Goal: Task Accomplishment & Management: Complete application form

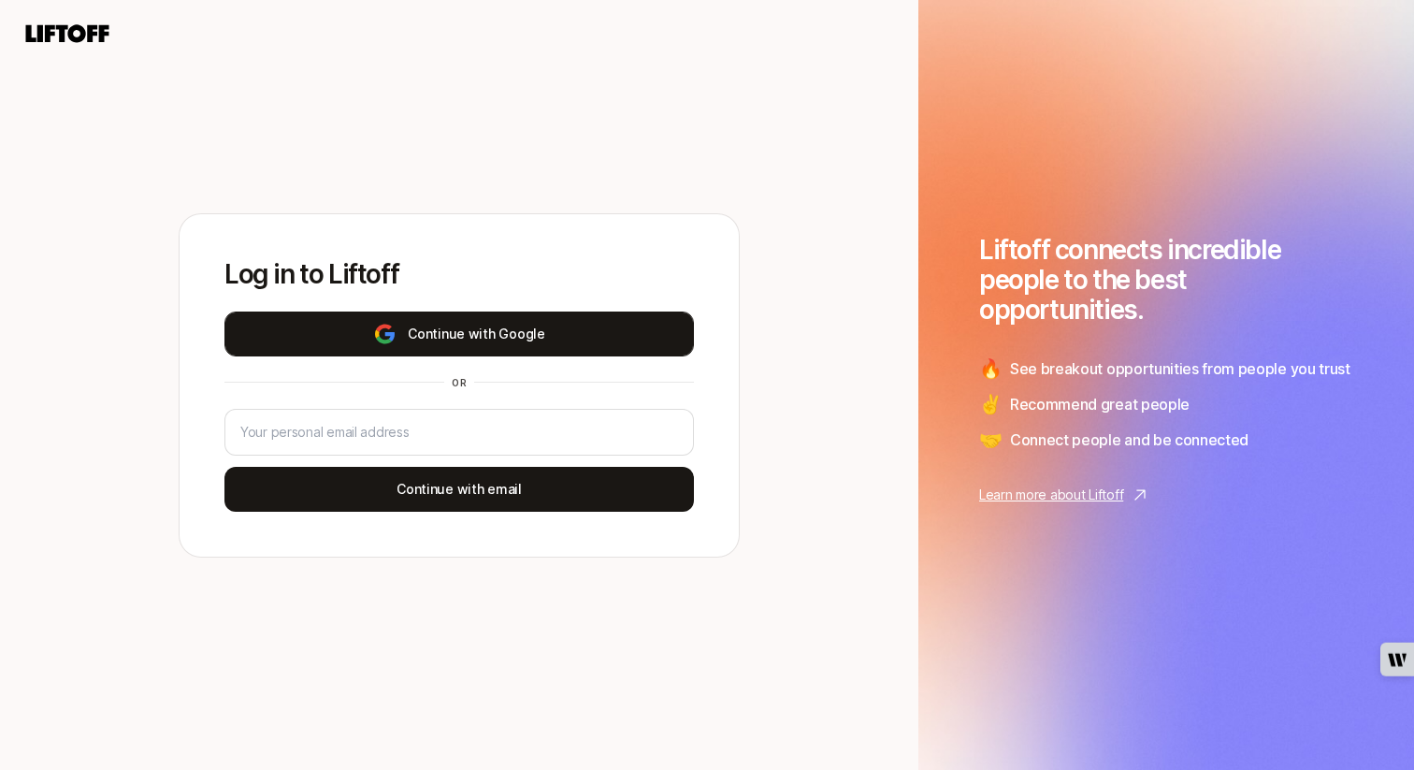
click at [567, 330] on button "Continue with Google" at bounding box center [459, 333] width 470 height 45
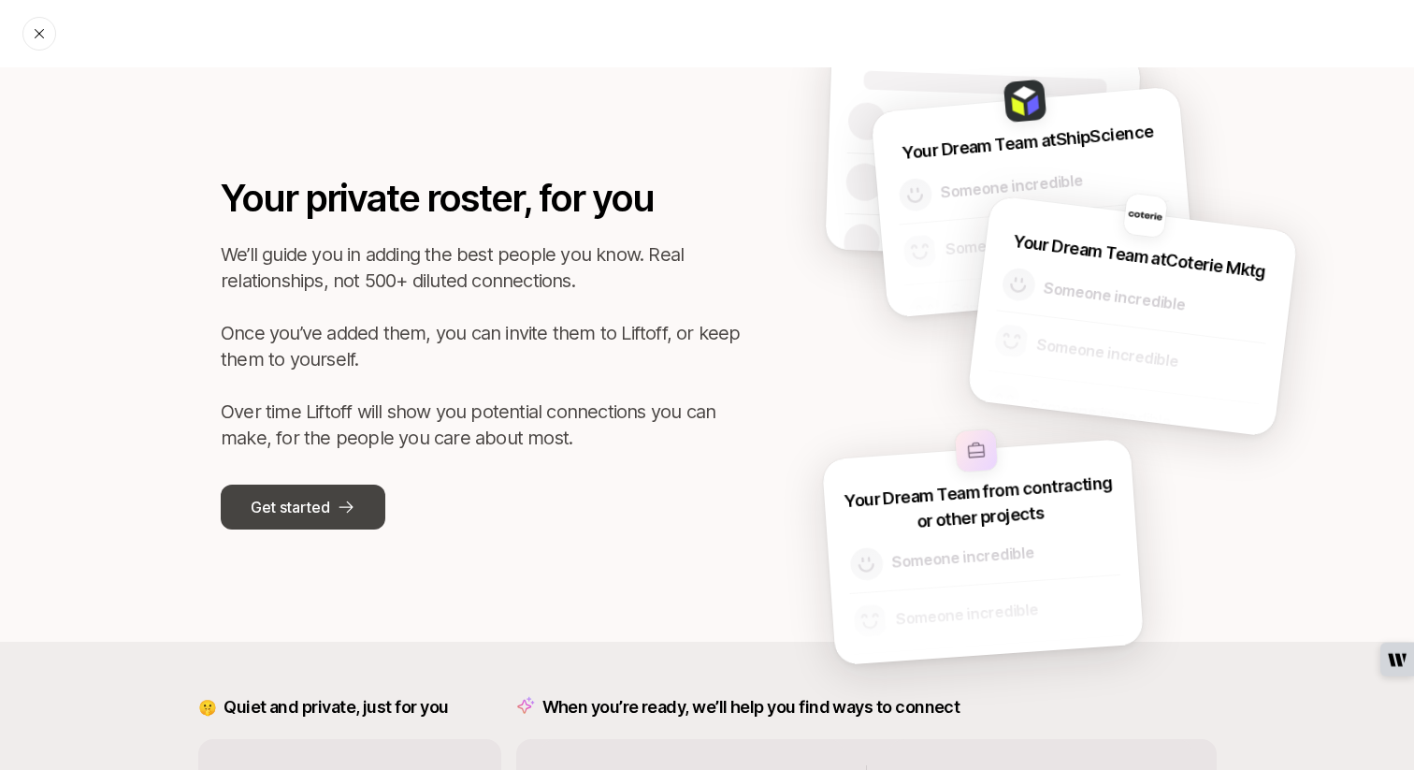
click at [333, 488] on button "Get started" at bounding box center [303, 506] width 165 height 45
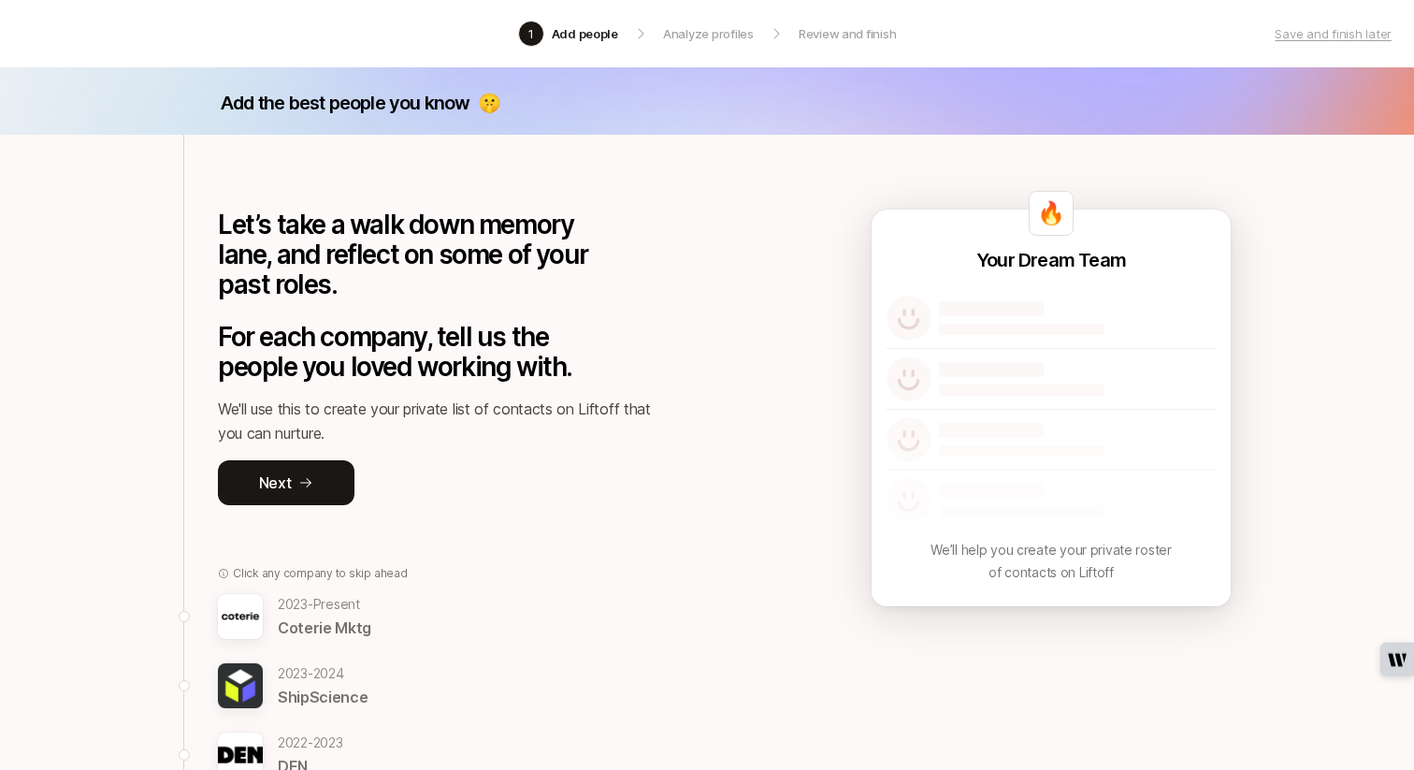
click at [325, 277] on p "Let’s take a walk down memory lane, and reflect on some of your past roles." at bounding box center [419, 255] width 402 height 90
click at [294, 472] on button "Next" at bounding box center [286, 482] width 137 height 45
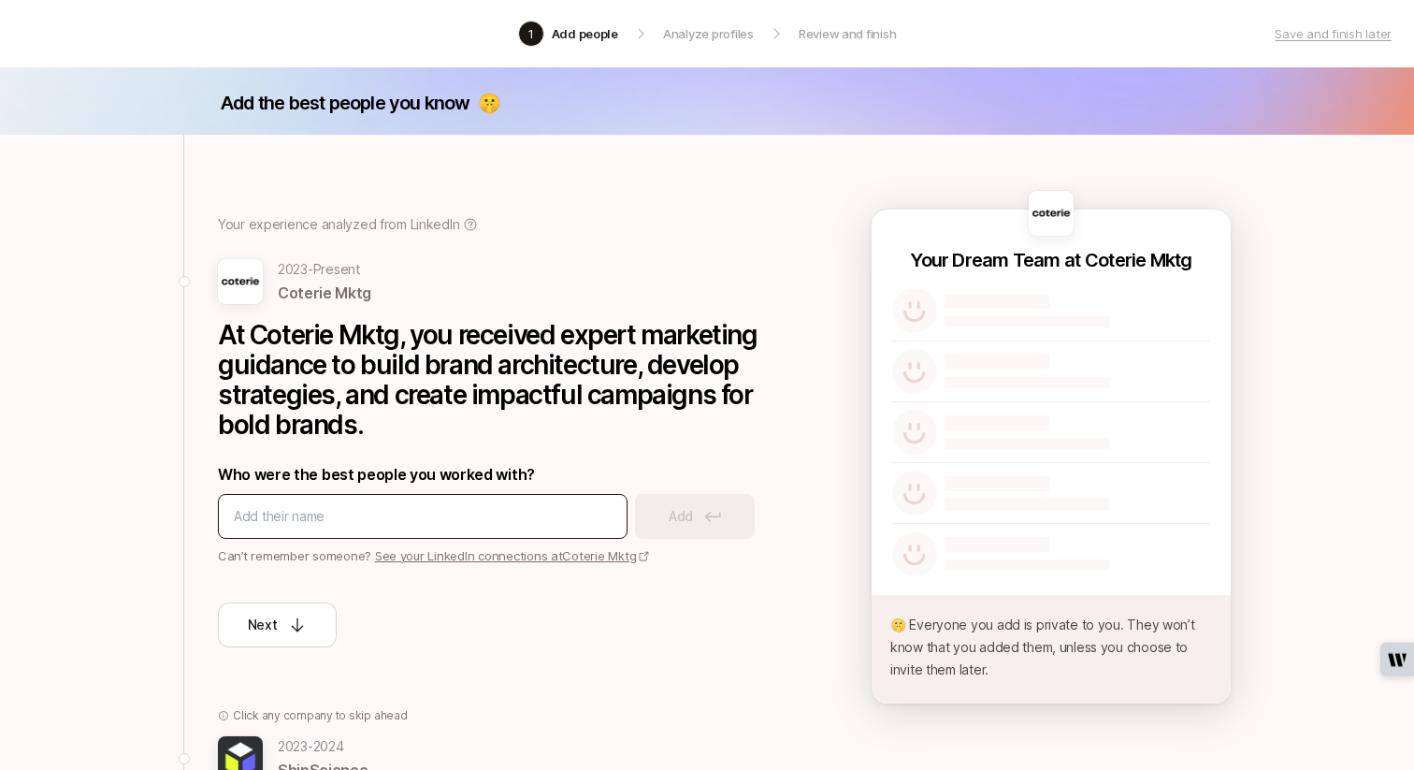
click at [300, 505] on input at bounding box center [423, 516] width 378 height 22
click at [386, 513] on input at bounding box center [423, 516] width 378 height 22
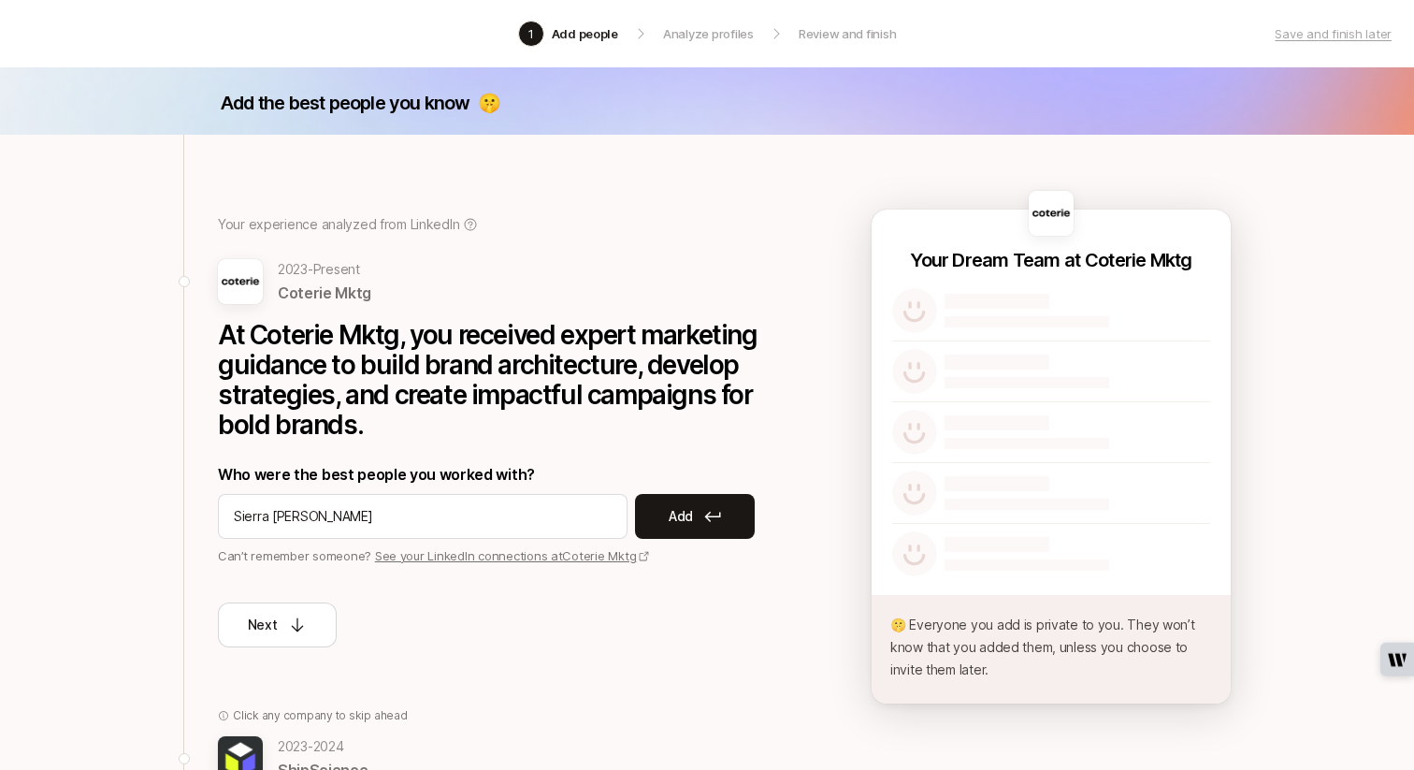
type input "Sierra Dowd"
click at [688, 513] on p "Add" at bounding box center [681, 516] width 24 height 22
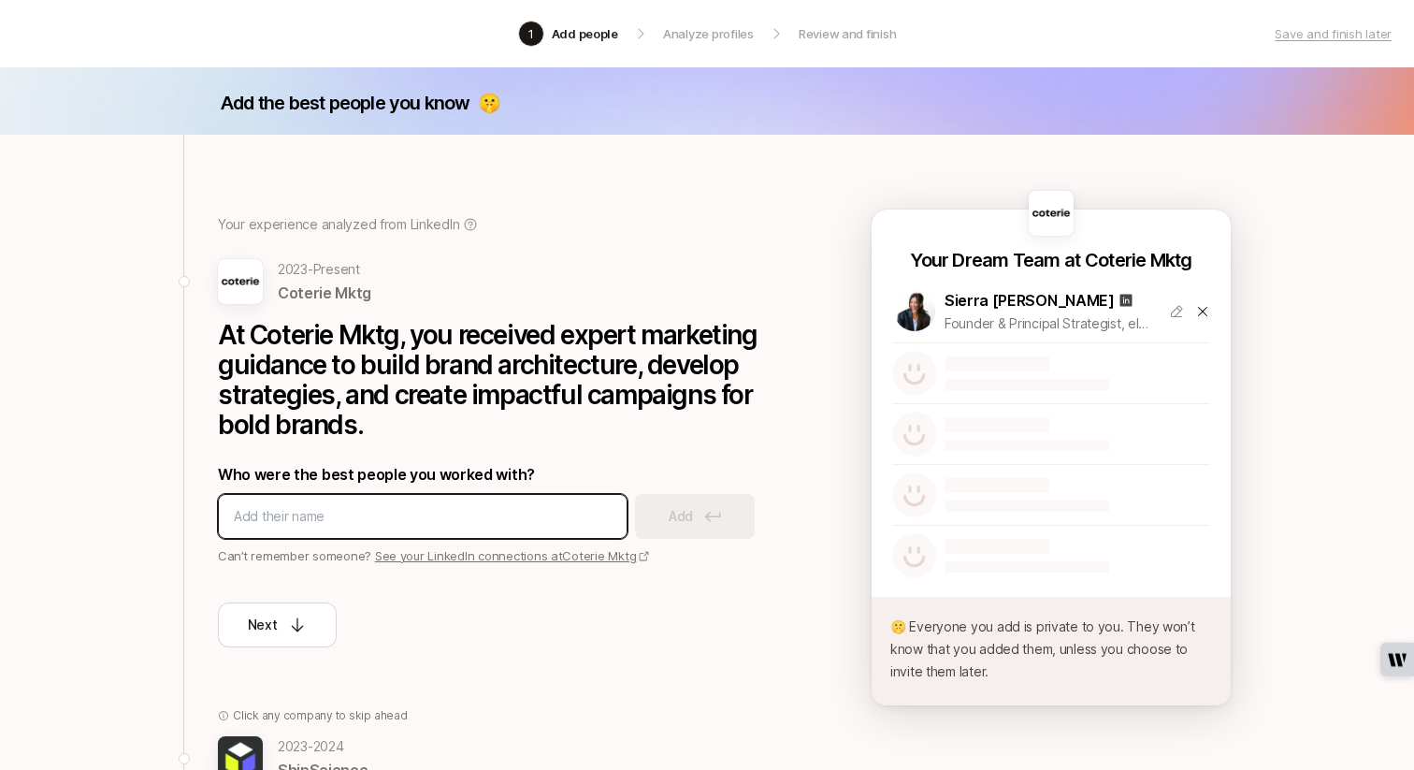
click at [397, 506] on input at bounding box center [423, 516] width 378 height 22
type input "Ashley Lund"
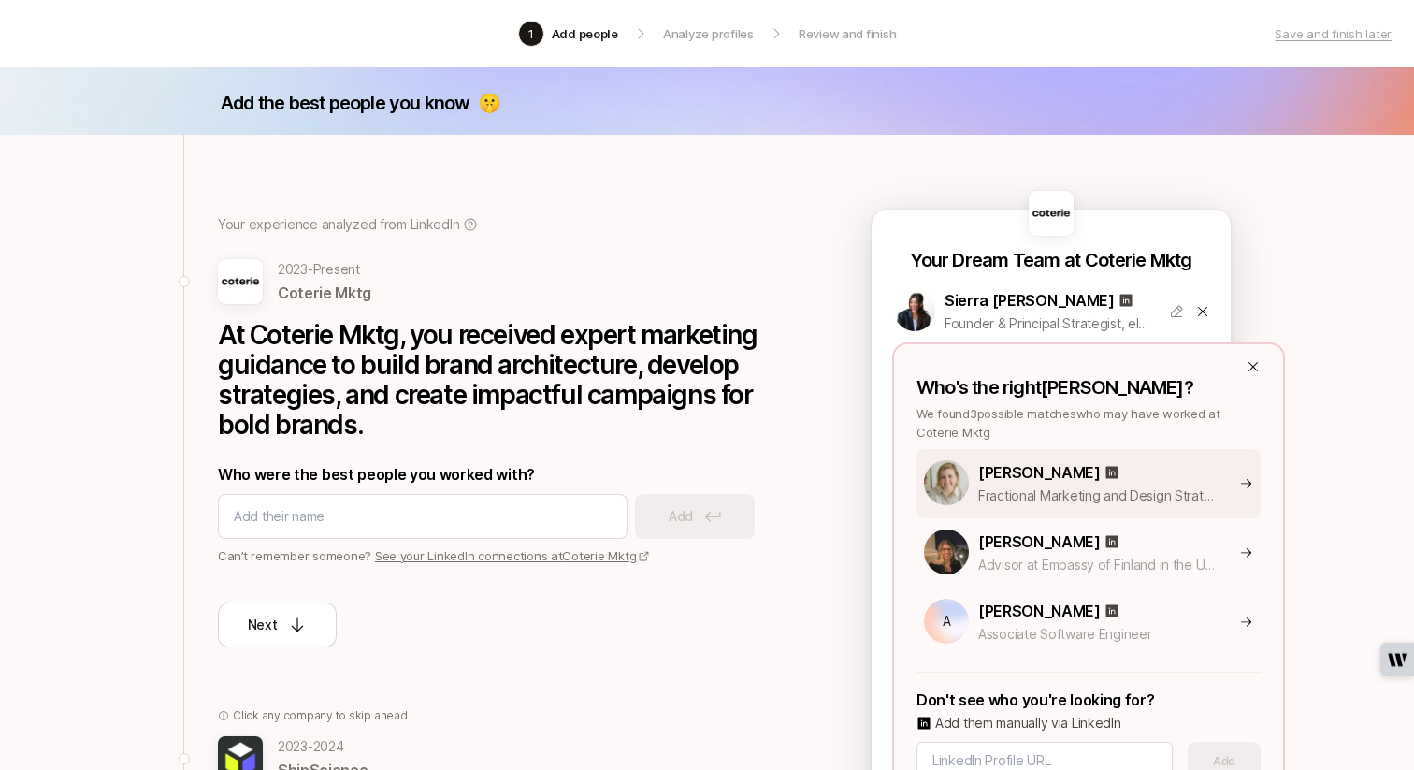
click at [1033, 481] on p "Ashley Lund" at bounding box center [1039, 472] width 123 height 24
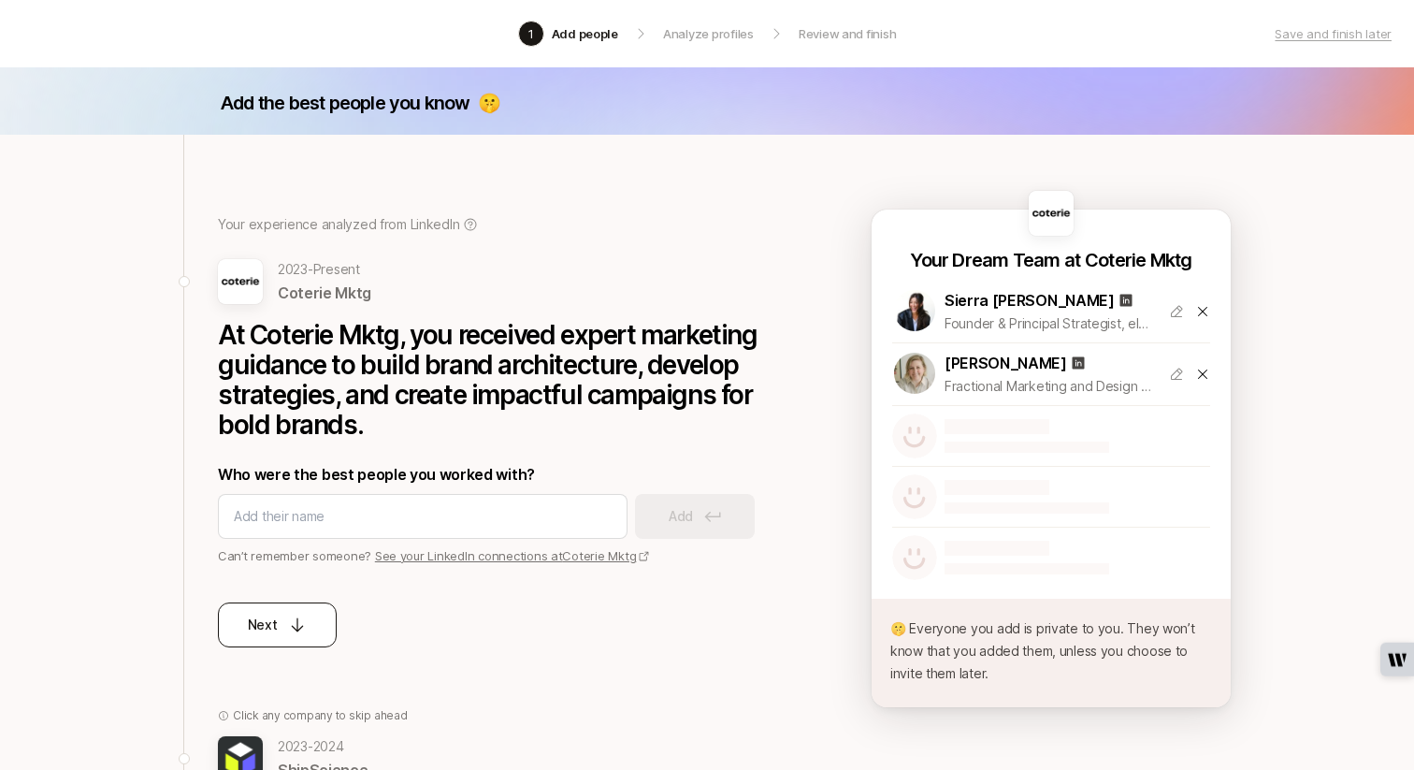
click at [301, 634] on div "Next" at bounding box center [278, 625] width 60 height 22
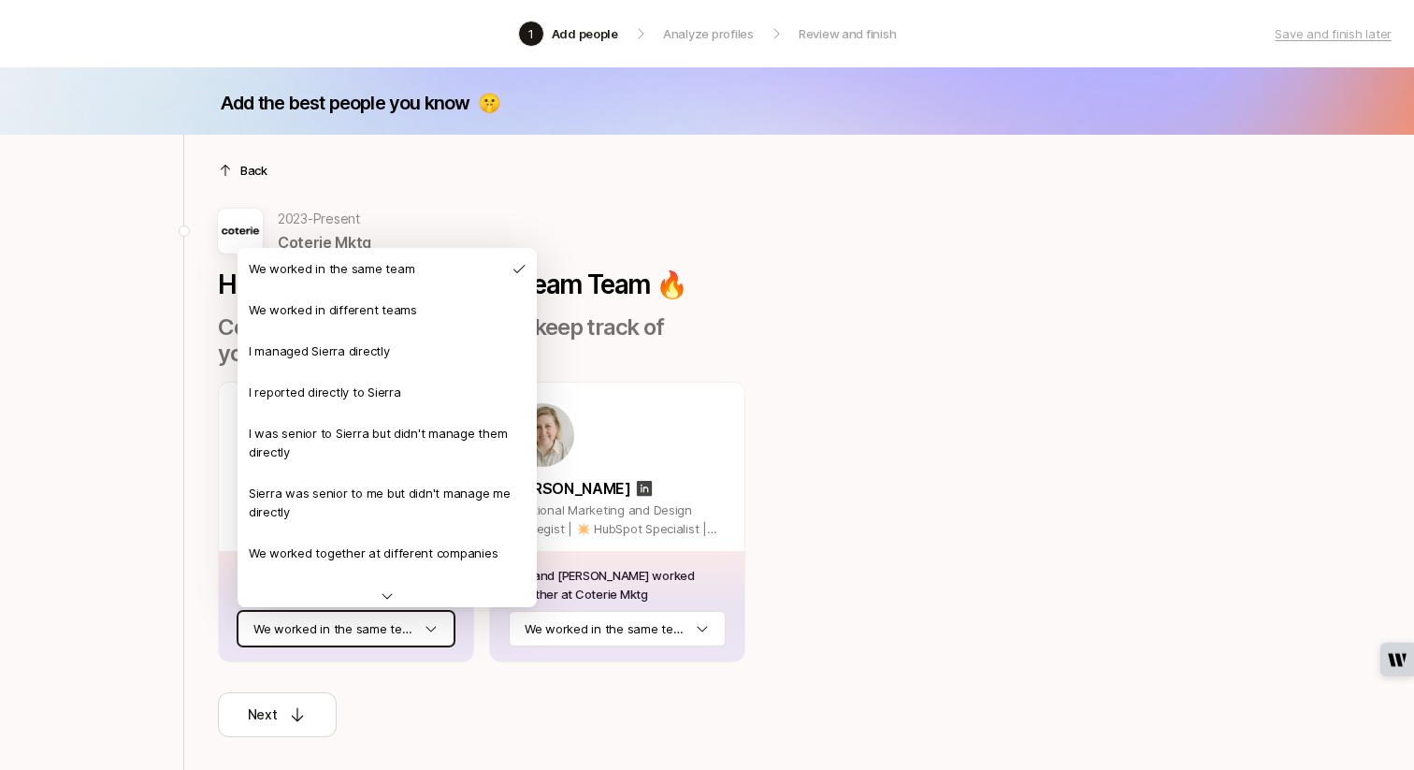
click at [412, 627] on html "1 Add people Analyze profiles Review and finish Save and finish later Add the b…" at bounding box center [707, 385] width 1414 height 770
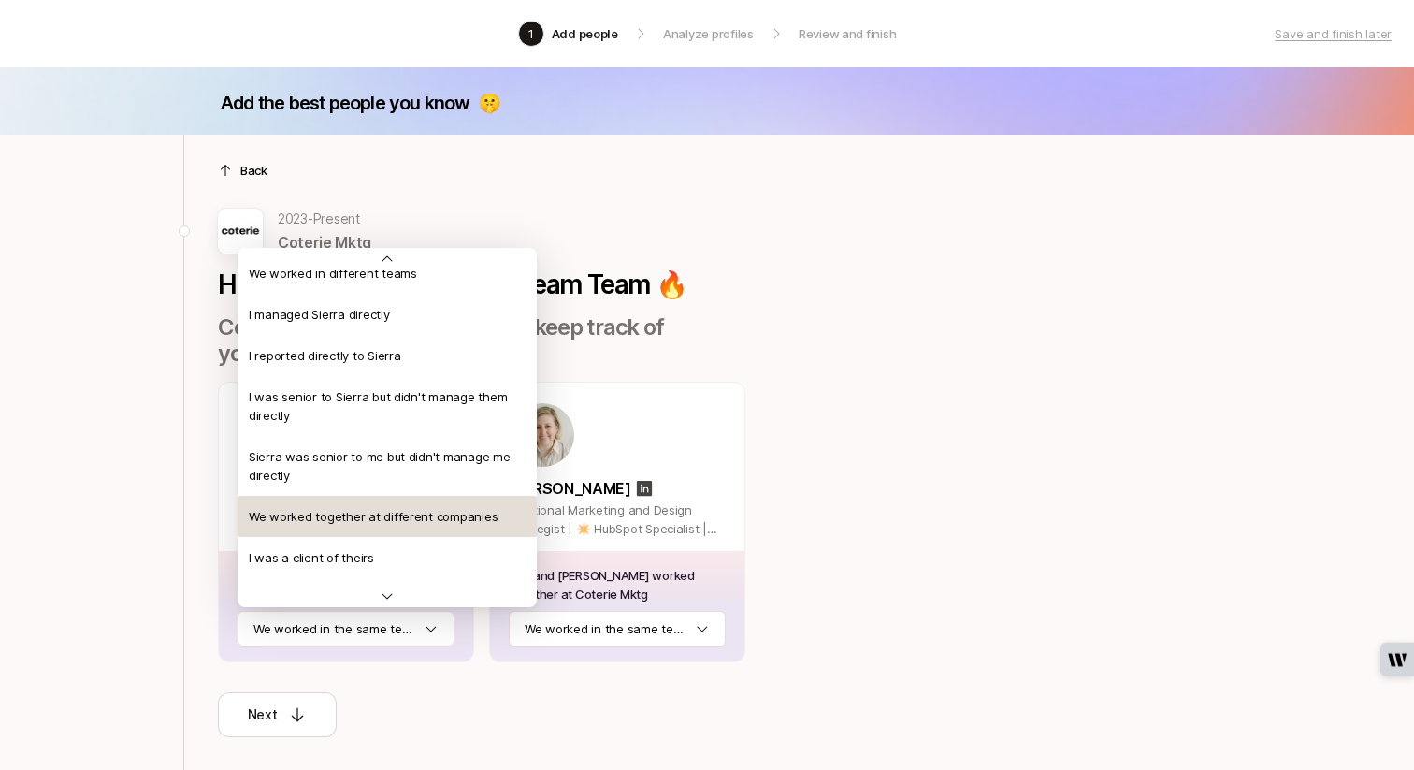
scroll to position [64, 0]
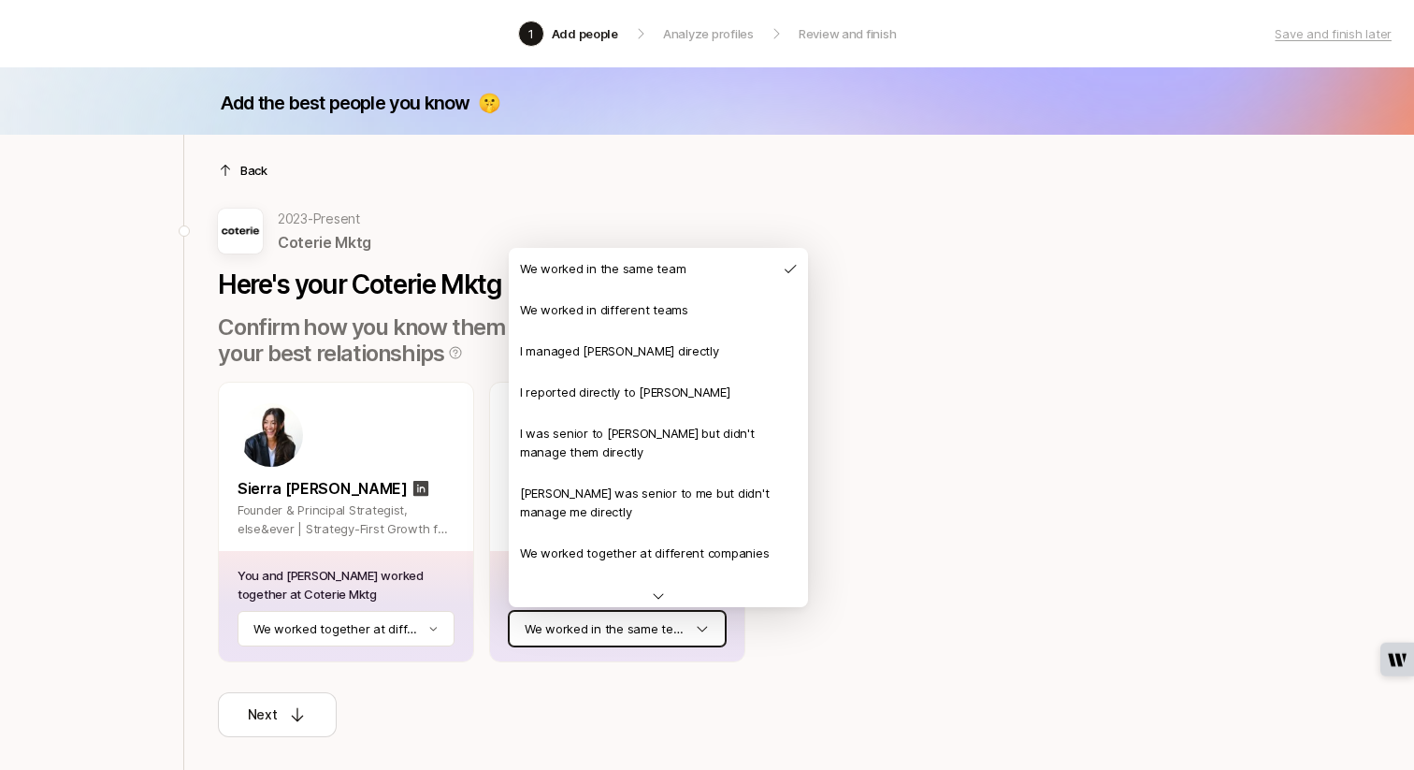
click at [547, 619] on html "1 Add people Analyze profiles Review and finish Save and finish later Add the b…" at bounding box center [707, 385] width 1414 height 770
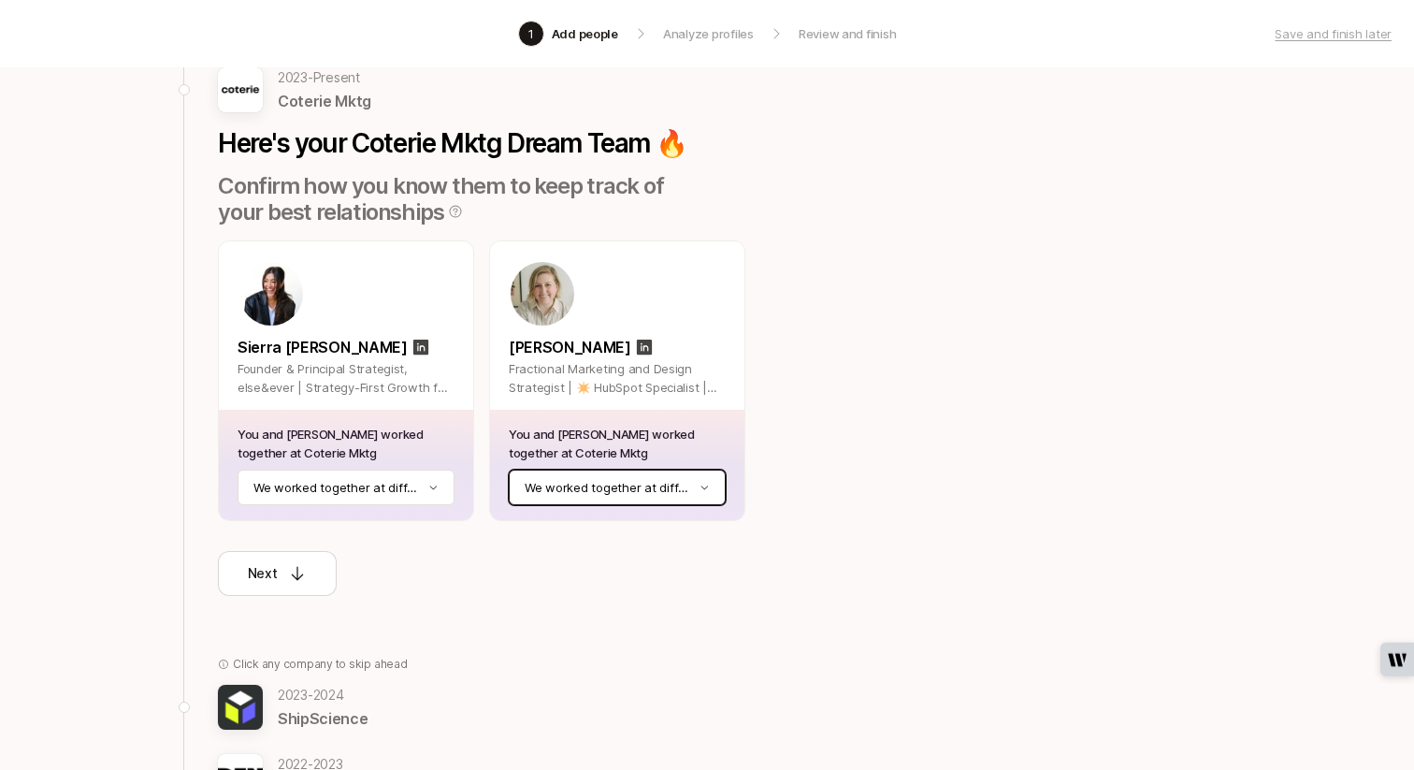
scroll to position [292, 0]
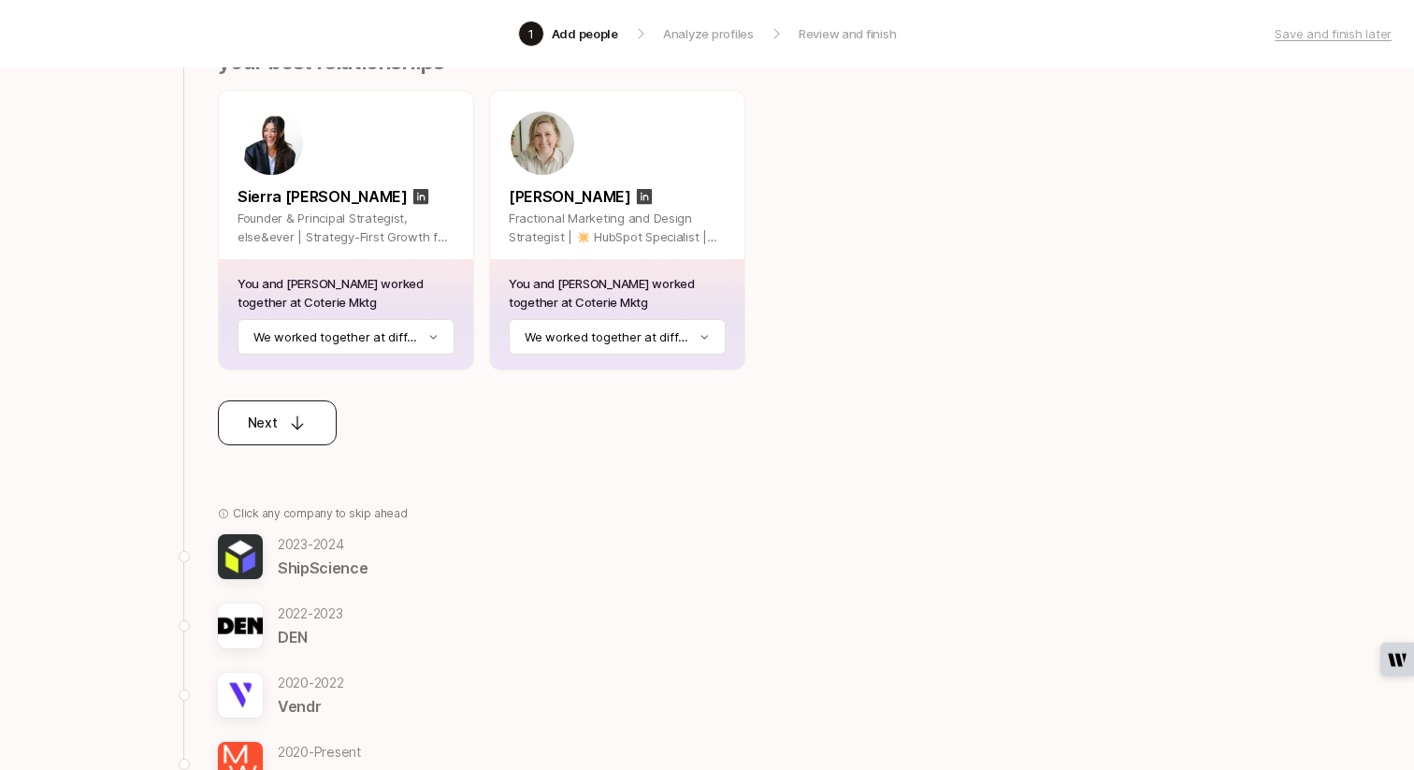
click at [275, 416] on p "Next" at bounding box center [263, 423] width 30 height 22
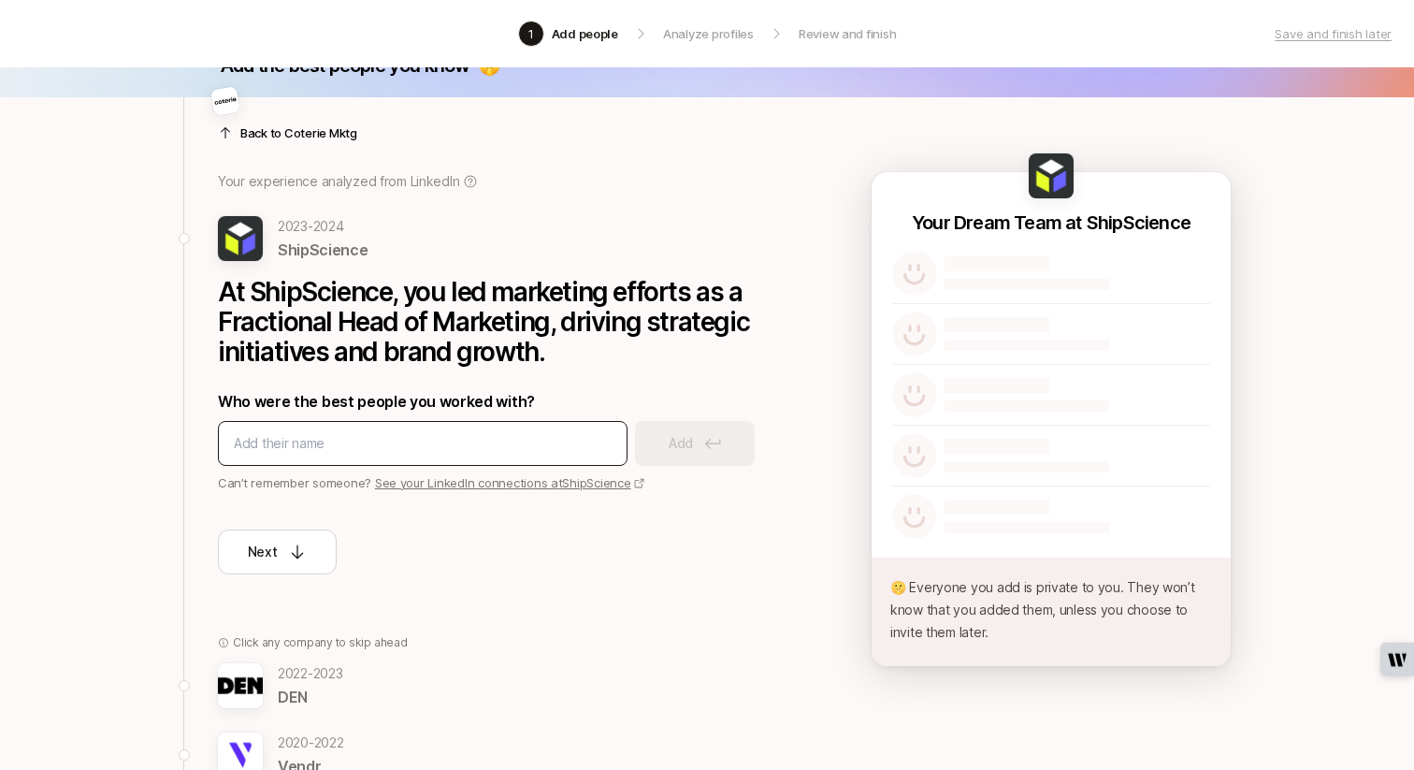
scroll to position [0, 0]
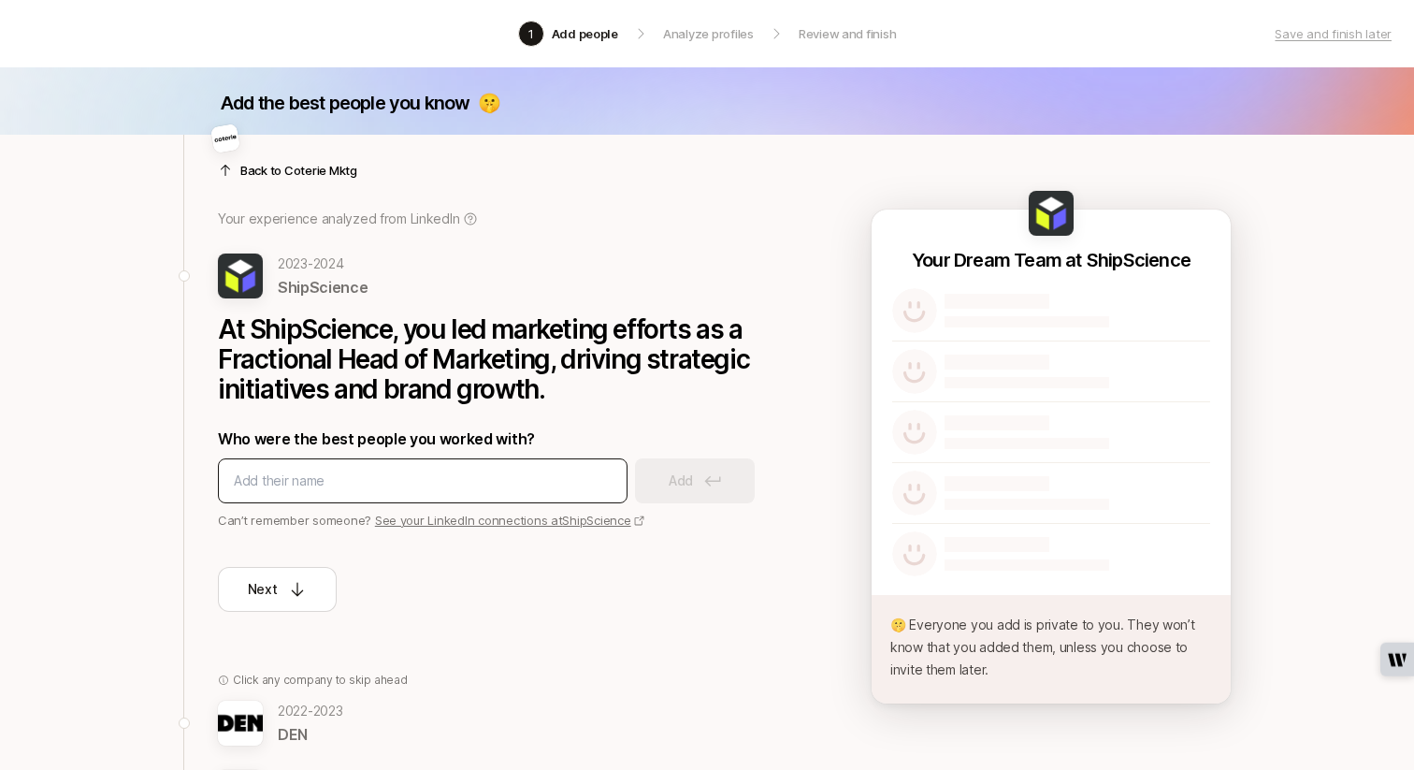
click at [314, 485] on input at bounding box center [423, 481] width 378 height 22
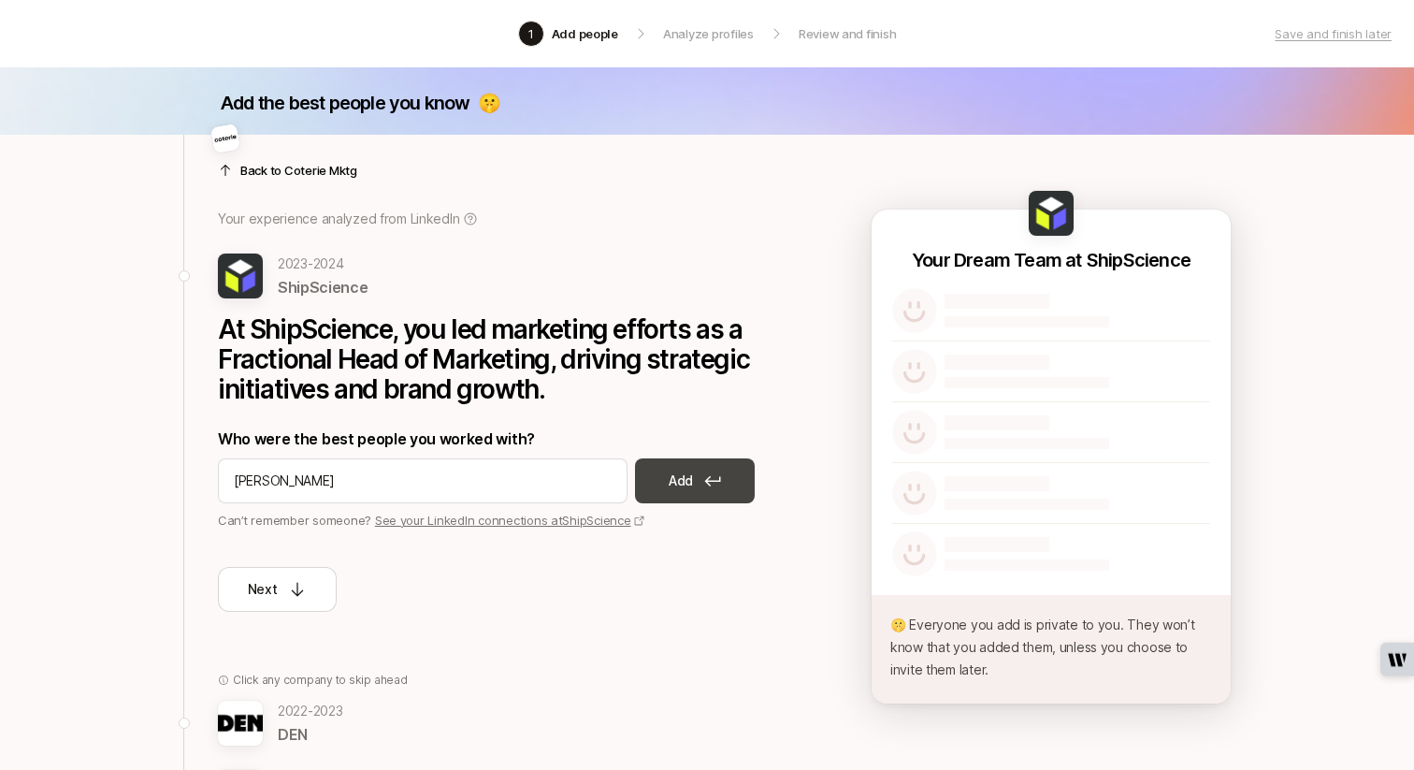
type input "Sam Gorgone"
click at [688, 488] on p "Add" at bounding box center [681, 481] width 24 height 22
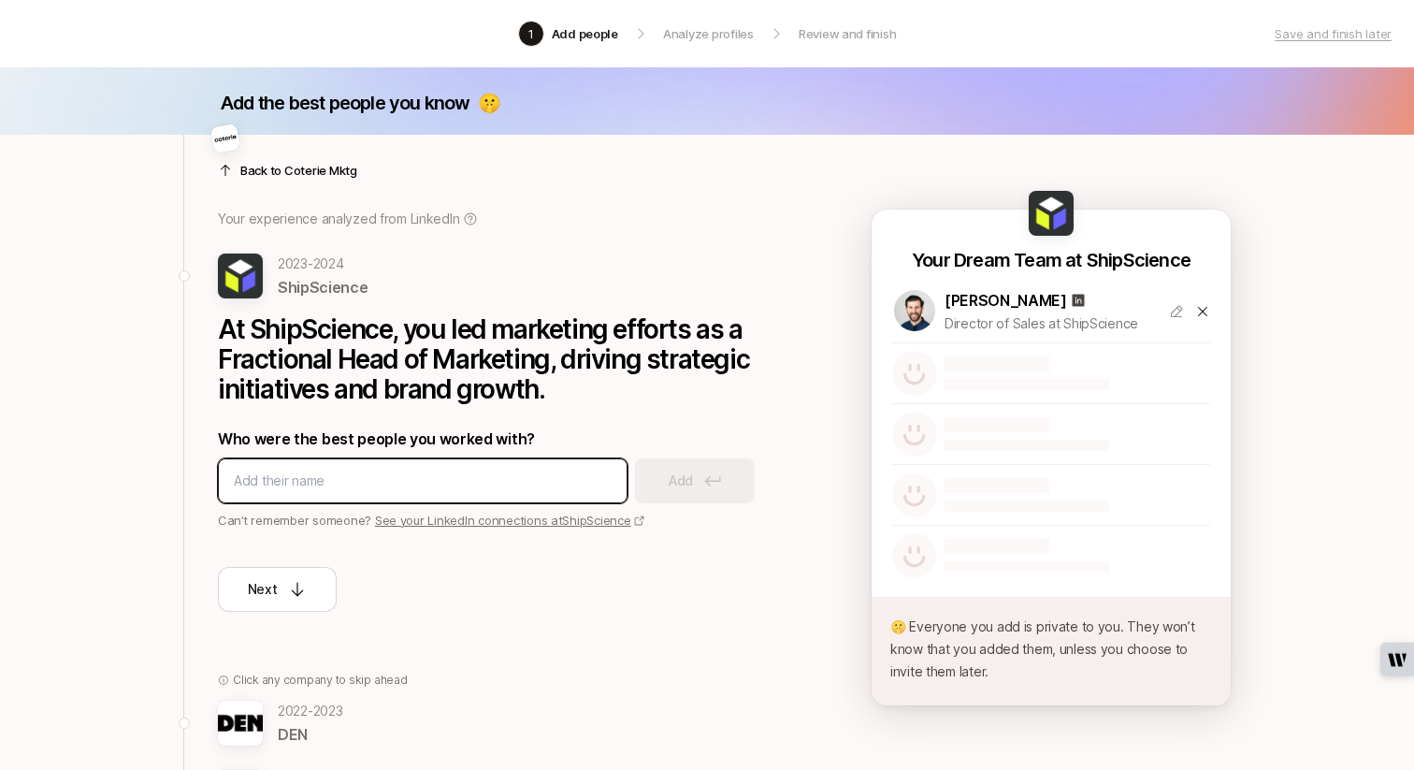
click at [458, 474] on input at bounding box center [423, 481] width 378 height 22
type input "Danielle Rader"
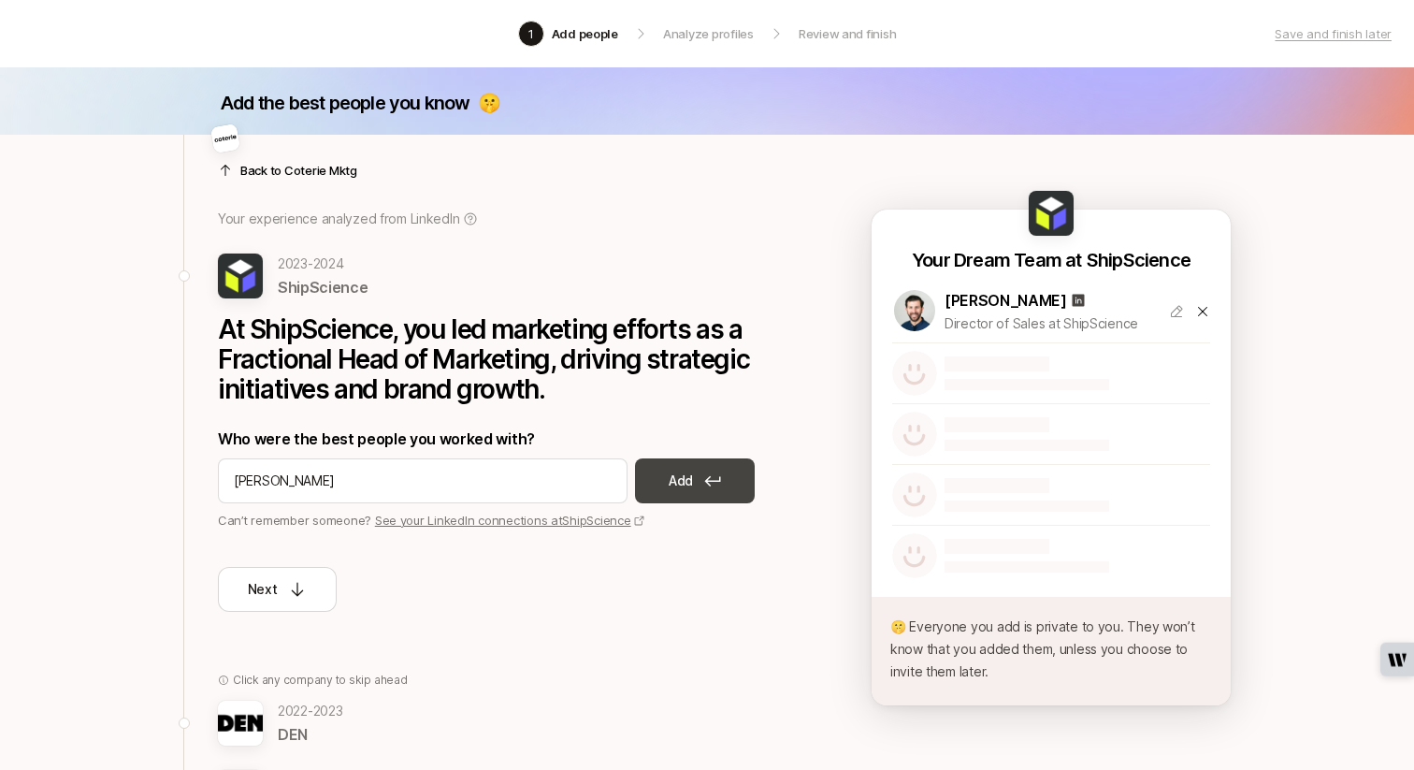
click at [653, 480] on button "Add" at bounding box center [695, 480] width 120 height 45
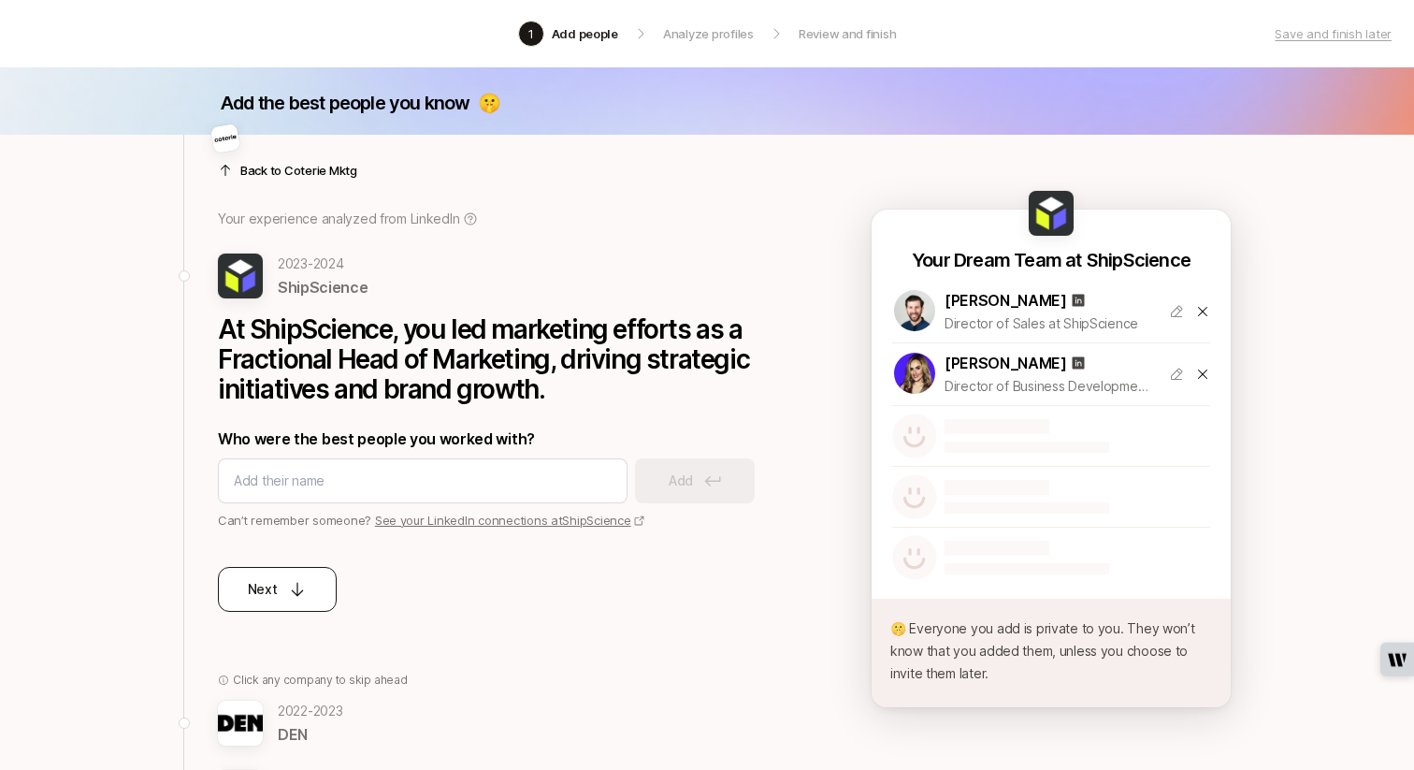
click at [288, 598] on icon at bounding box center [297, 589] width 19 height 19
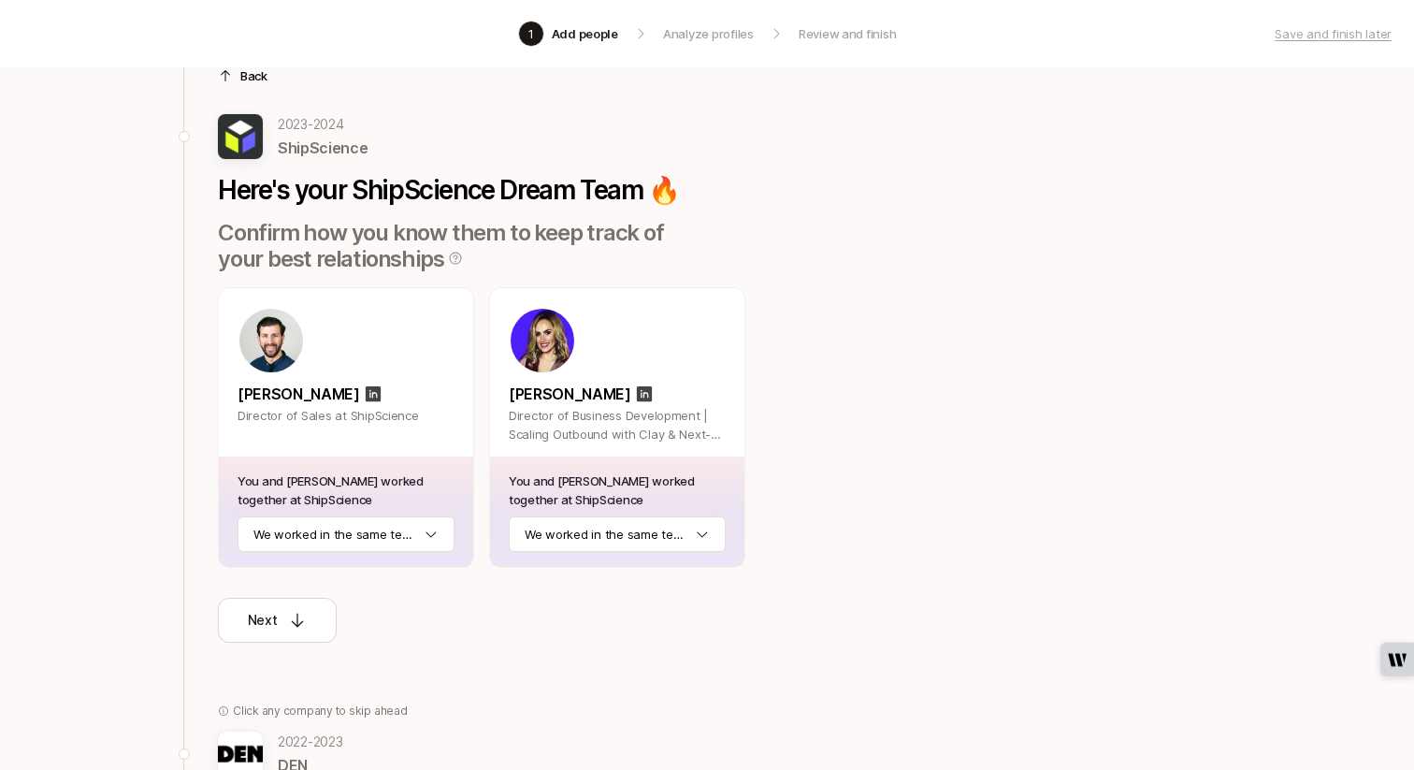
scroll to position [137, 0]
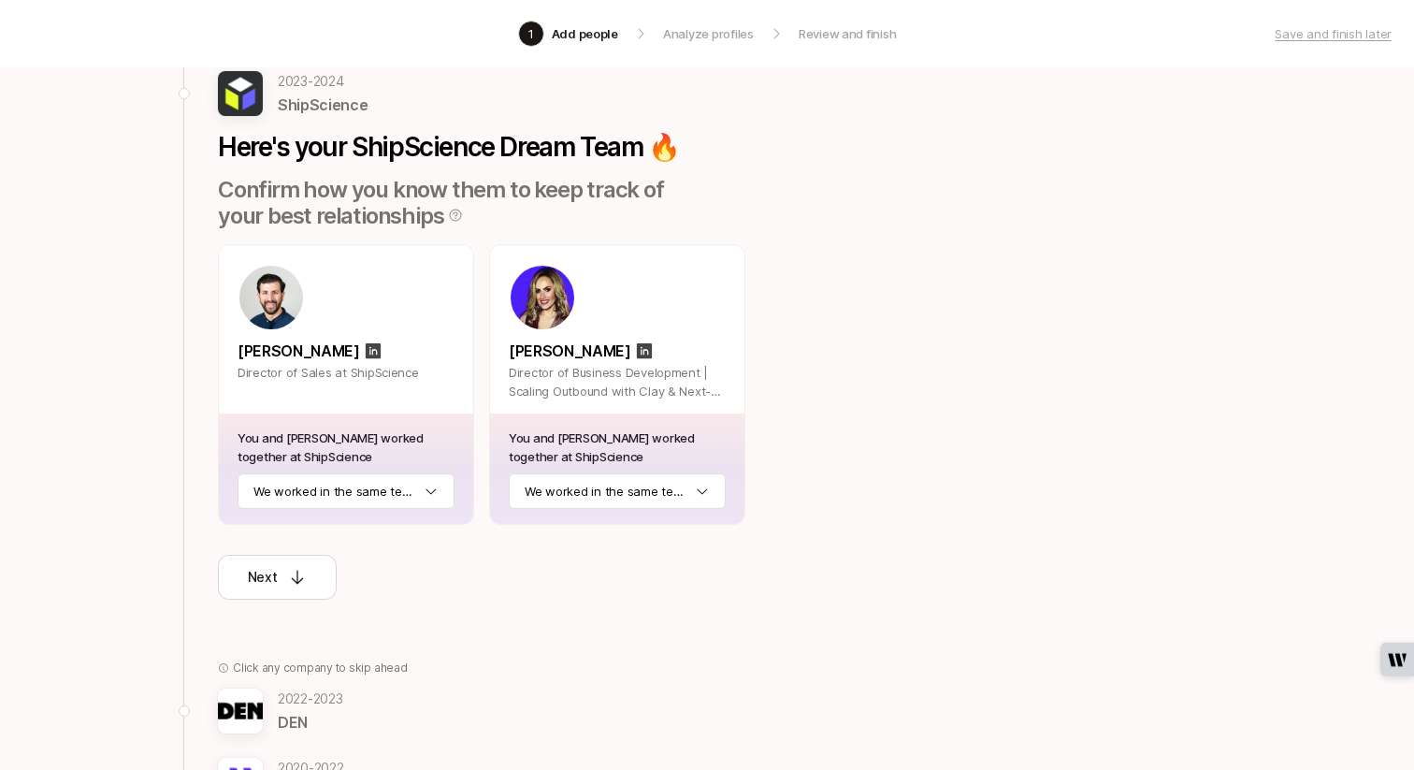
click at [345, 511] on div "You and Sam worked together at ShipScience We worked in the same team" at bounding box center [346, 468] width 254 height 110
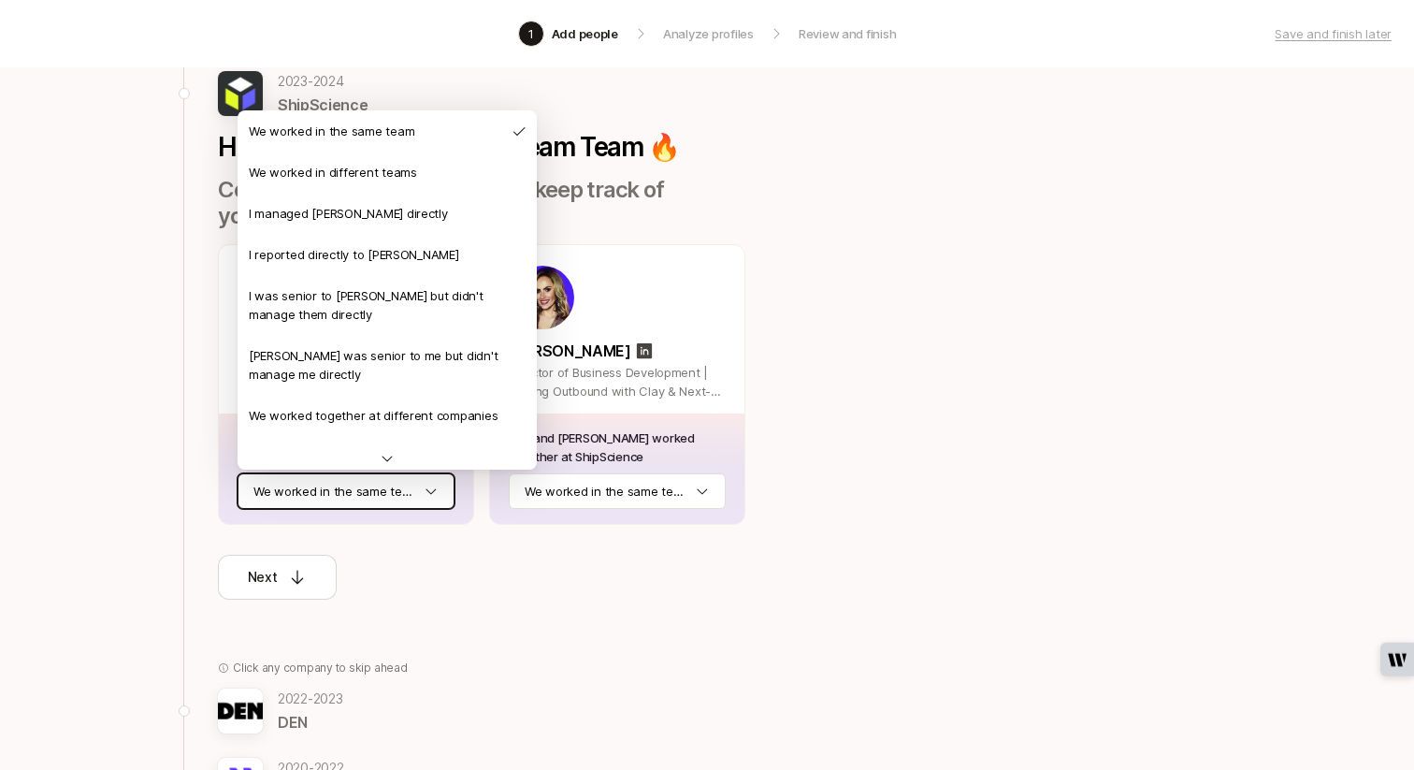
click at [346, 490] on html "1 Add people Analyze profiles Review and finish Save and finish later Add the b…" at bounding box center [707, 248] width 1414 height 770
drag, startPoint x: 333, startPoint y: 168, endPoint x: 417, endPoint y: 312, distance: 166.8
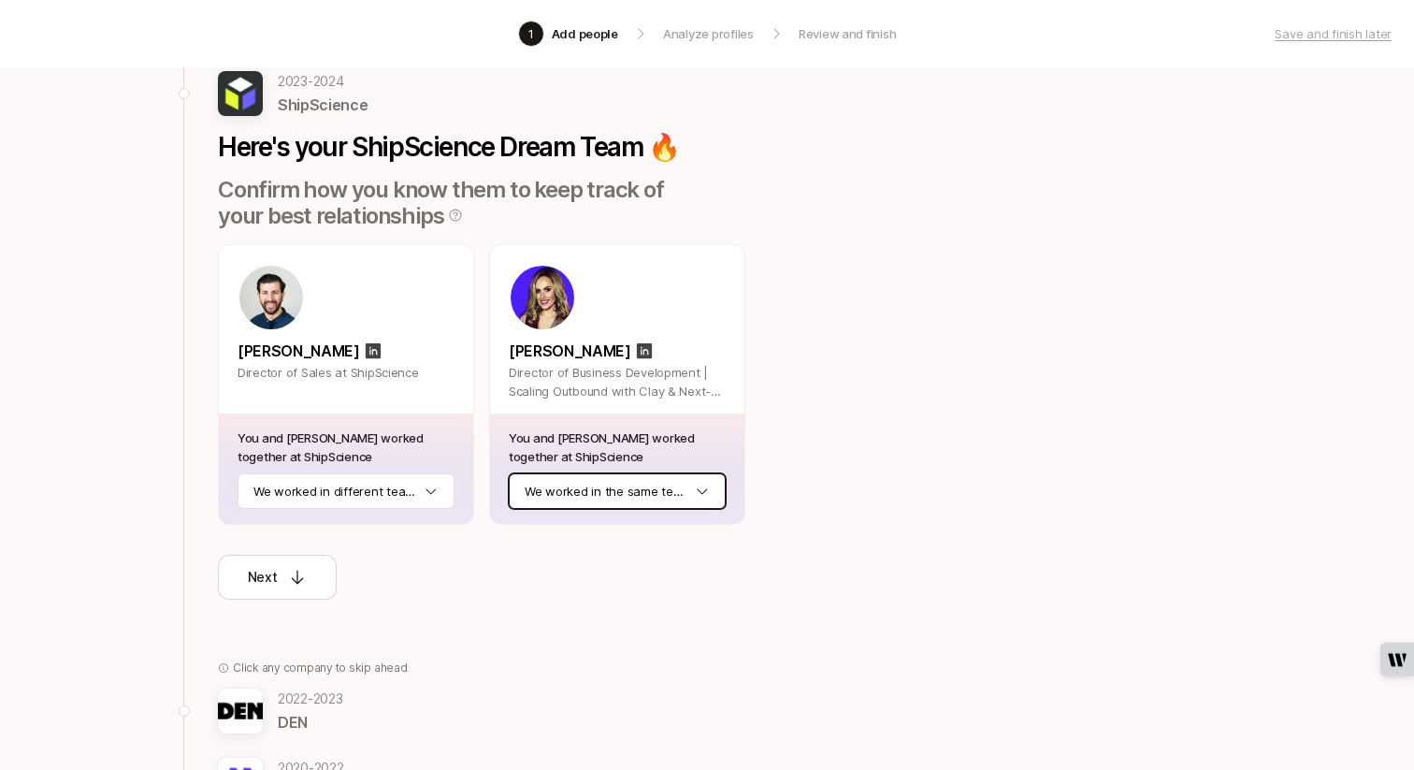
click at [593, 481] on html "1 Add people Analyze profiles Review and finish Save and finish later Add the b…" at bounding box center [707, 248] width 1414 height 770
click at [297, 578] on icon at bounding box center [297, 577] width 19 height 19
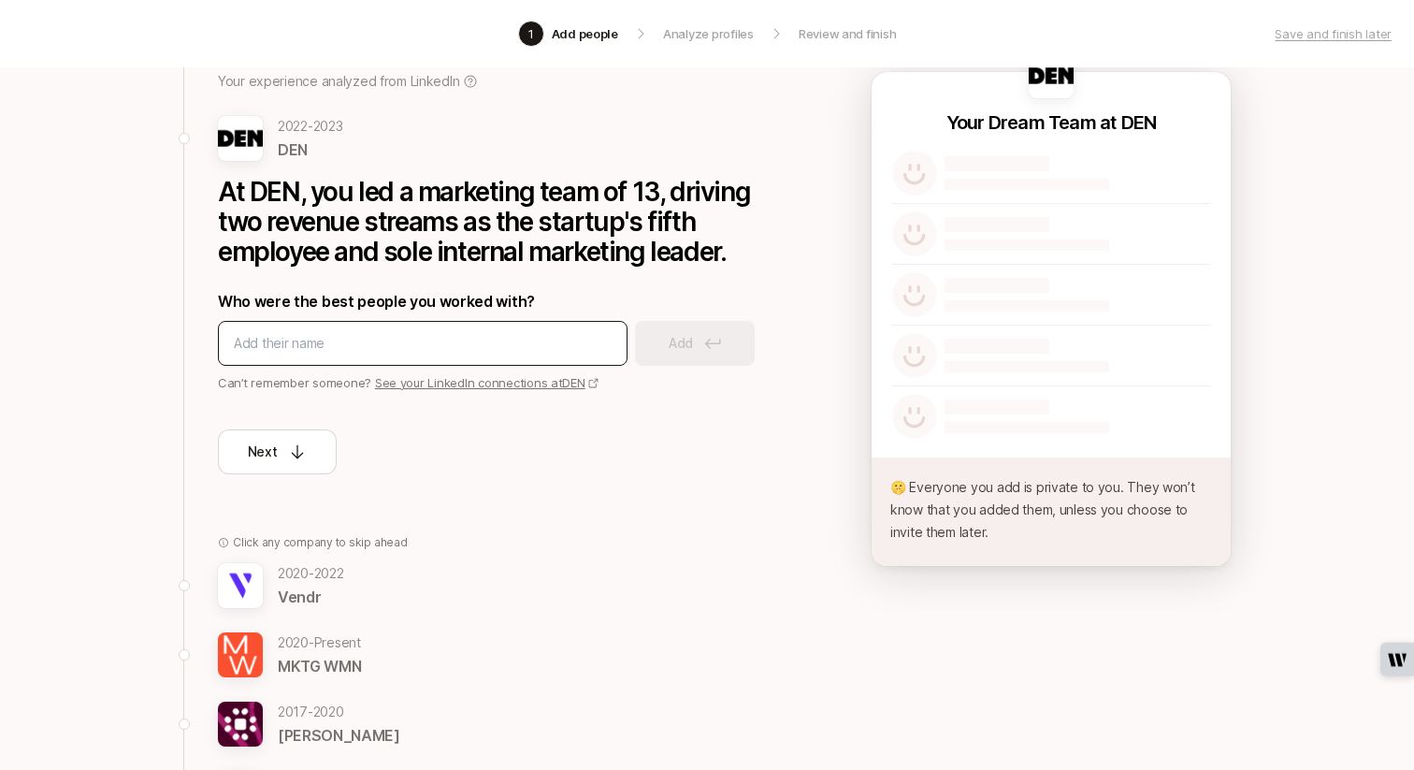
click at [484, 349] on input at bounding box center [423, 343] width 378 height 22
type input "Pyline Tangsuvanich"
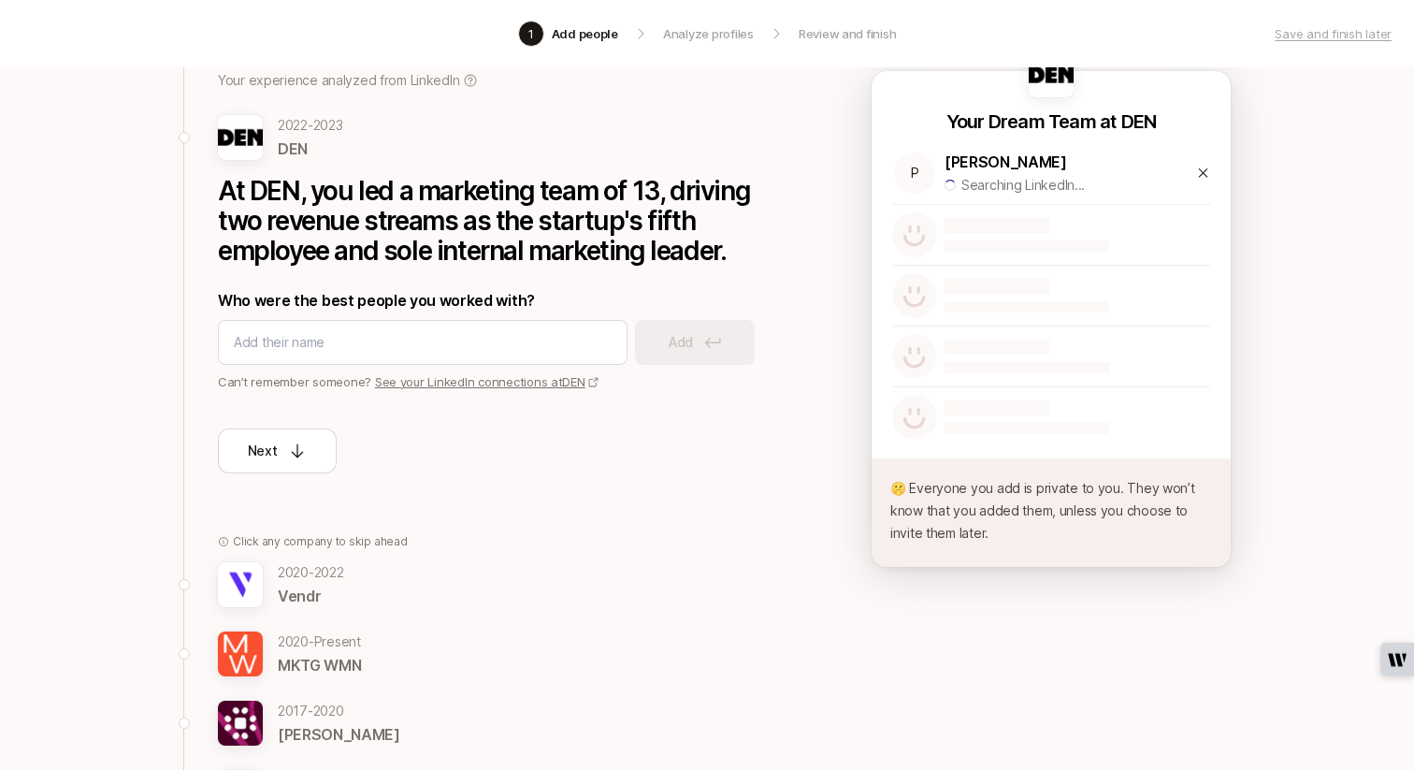
scroll to position [140, 0]
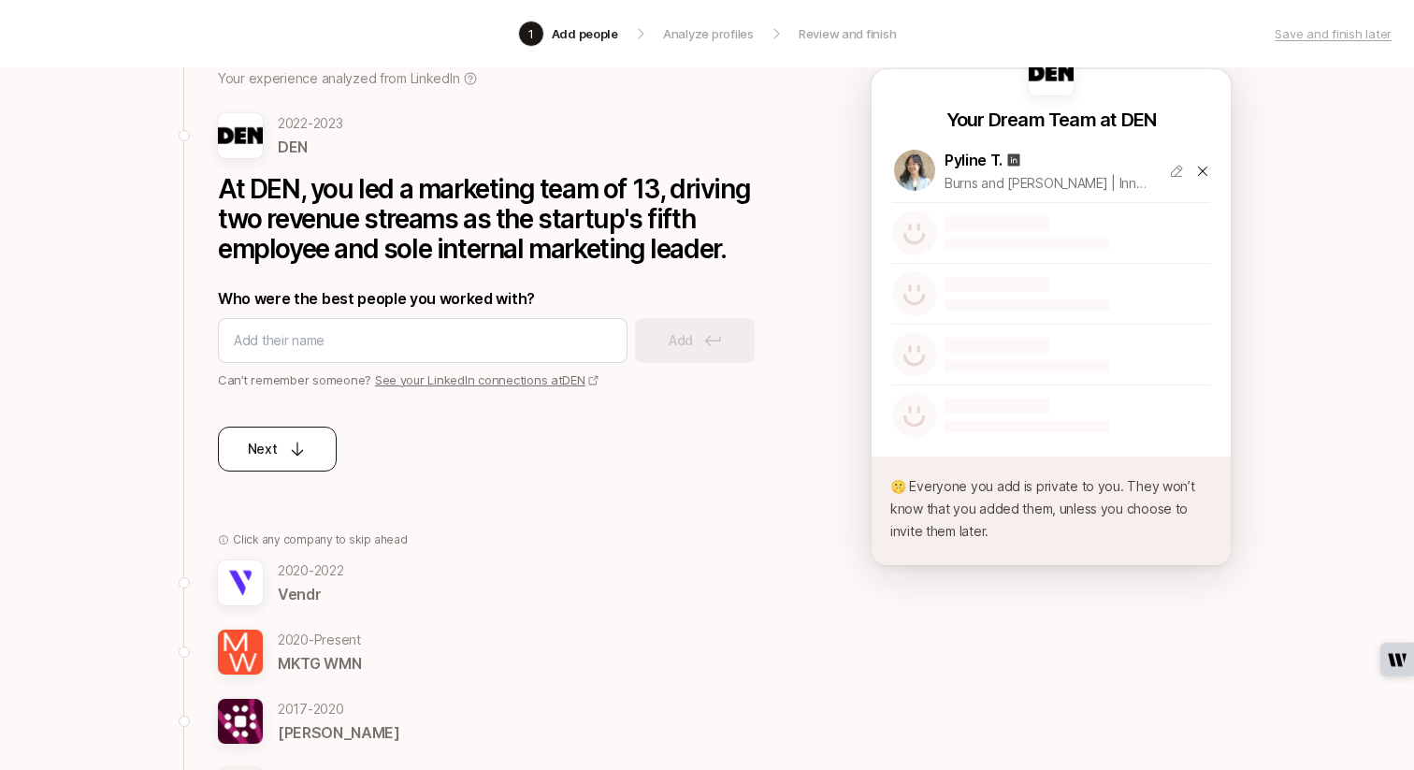
click at [325, 453] on button "Next" at bounding box center [277, 448] width 119 height 45
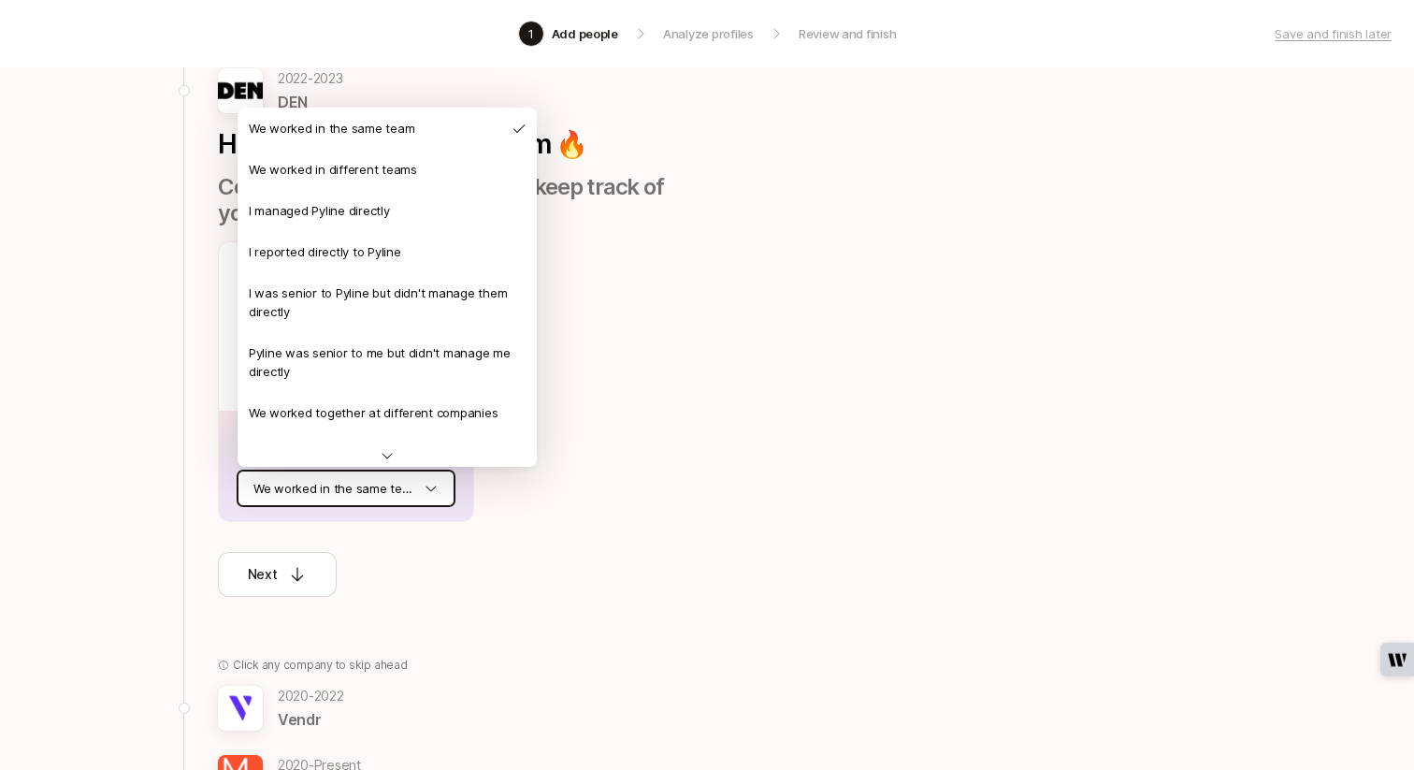
click at [400, 478] on html "1 Add people Analyze profiles Review and finish Save and finish later Add the b…" at bounding box center [707, 245] width 1414 height 770
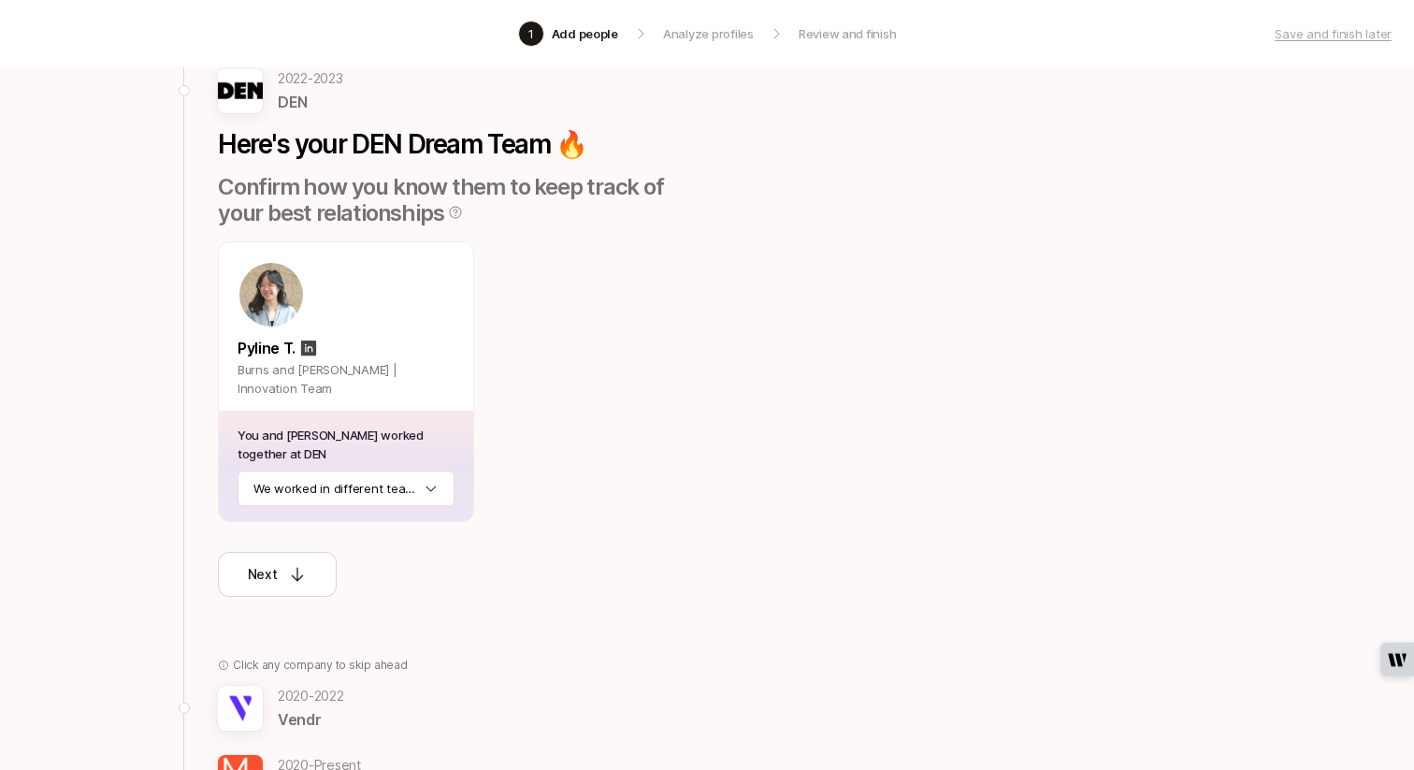
drag, startPoint x: 557, startPoint y: 573, endPoint x: 456, endPoint y: 594, distance: 103.1
click at [557, 573] on div "Next" at bounding box center [462, 559] width 489 height 75
click at [292, 578] on icon at bounding box center [297, 574] width 19 height 19
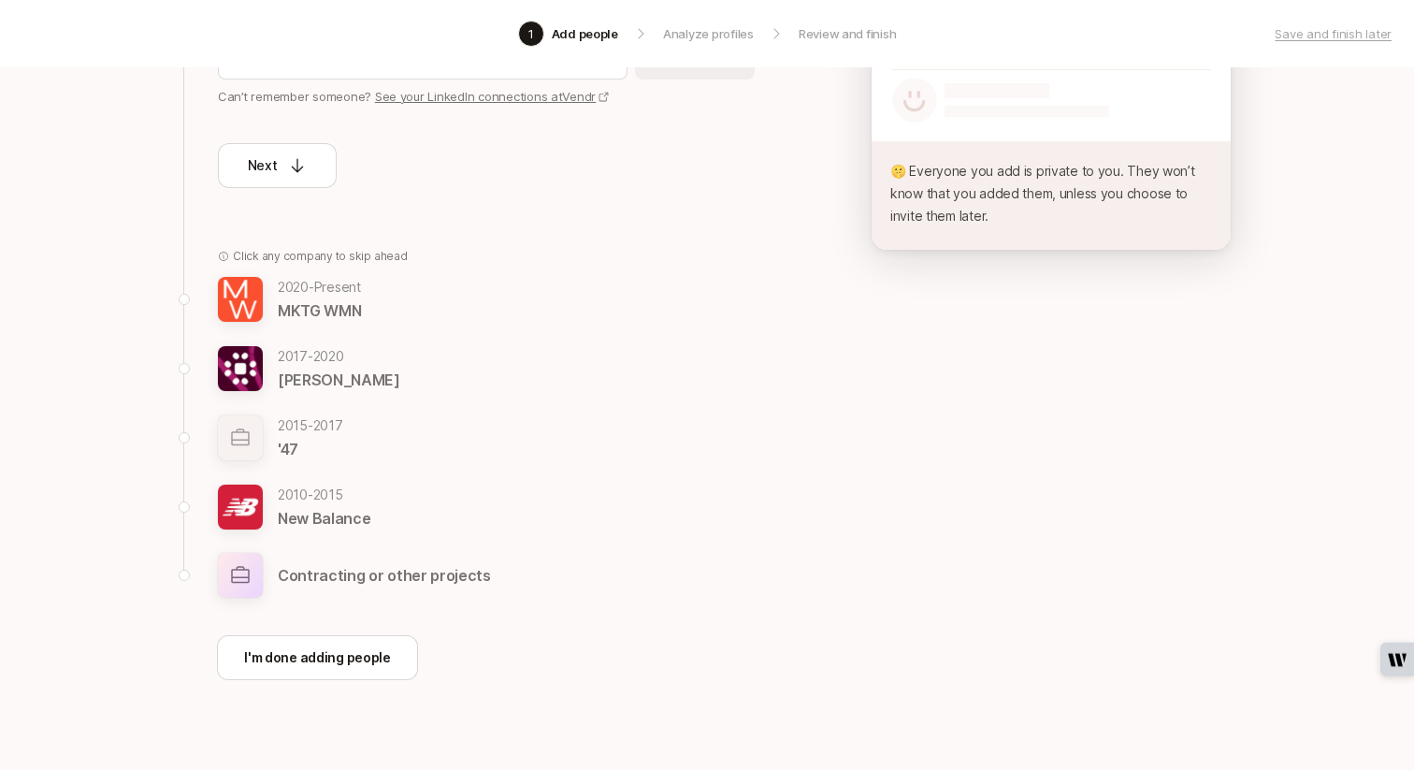
scroll to position [124, 0]
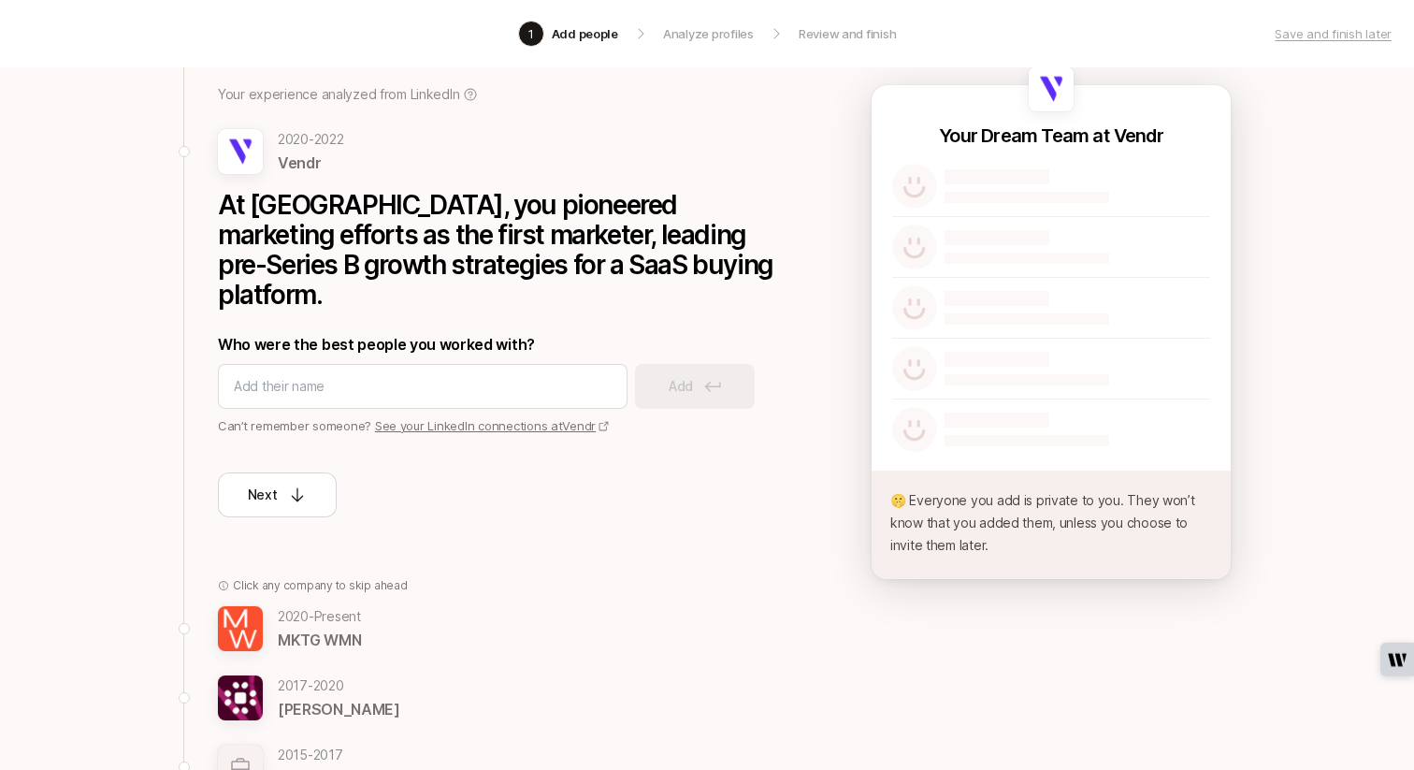
click at [333, 628] on p "MKTG WMN" at bounding box center [319, 640] width 83 height 24
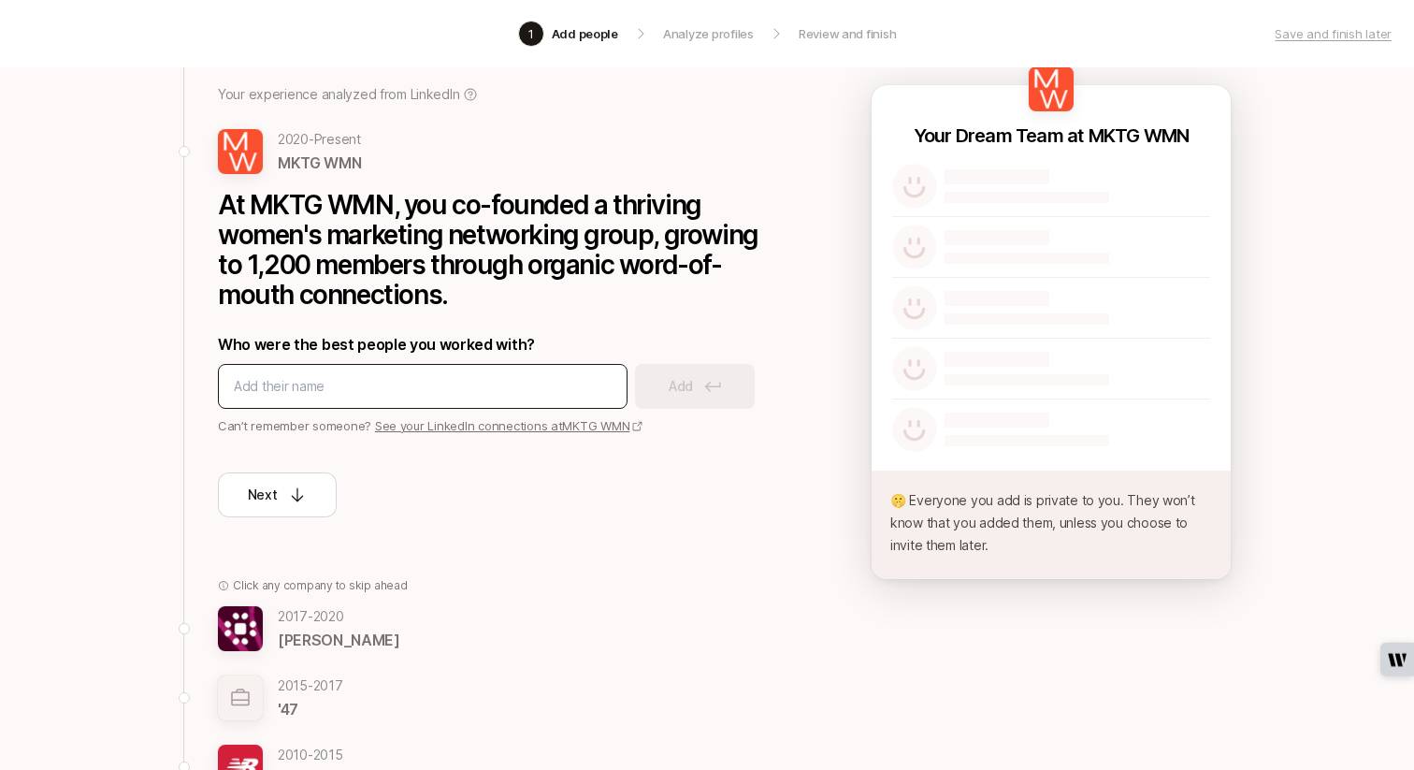
click at [328, 399] on div at bounding box center [423, 386] width 410 height 45
click at [327, 390] on input at bounding box center [423, 386] width 378 height 22
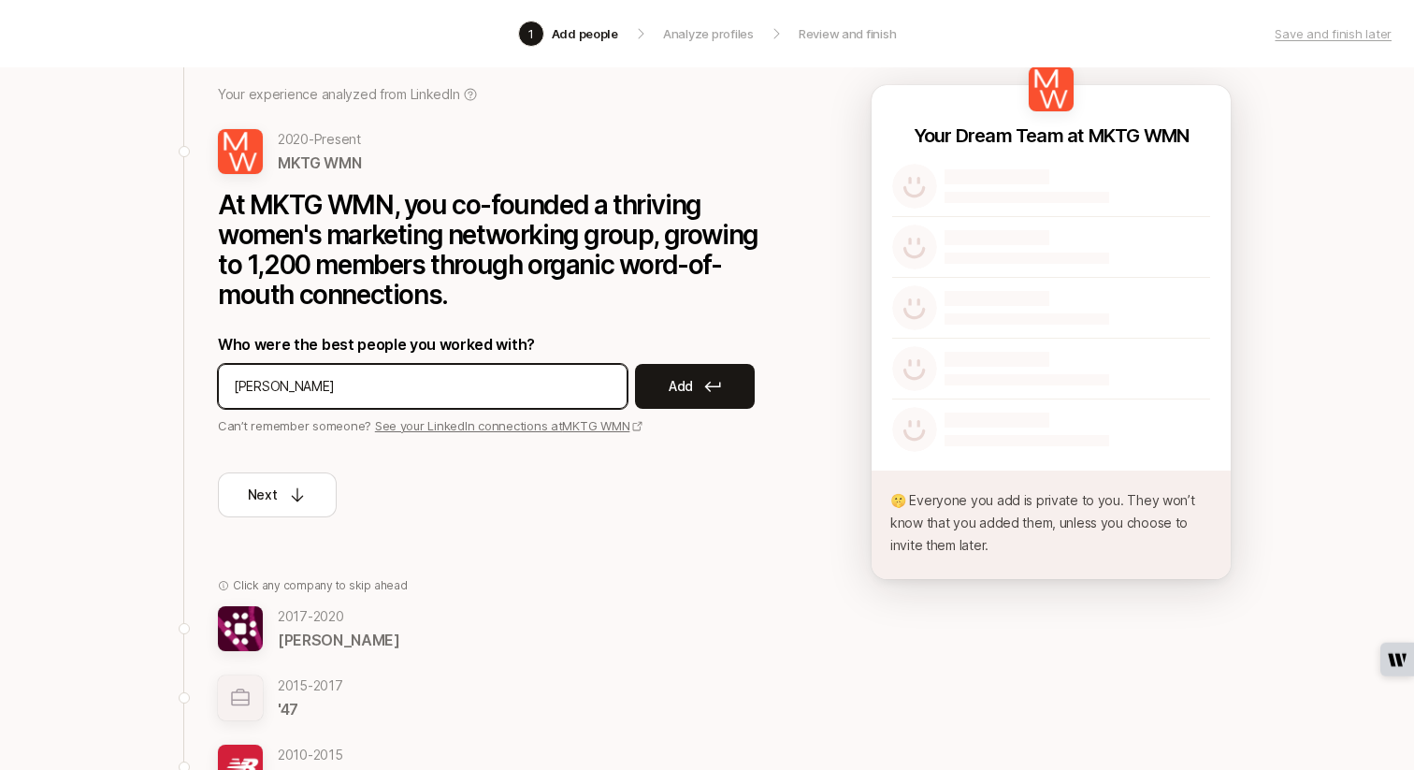
type input "jenna calderera"
type input "heavenly johnson"
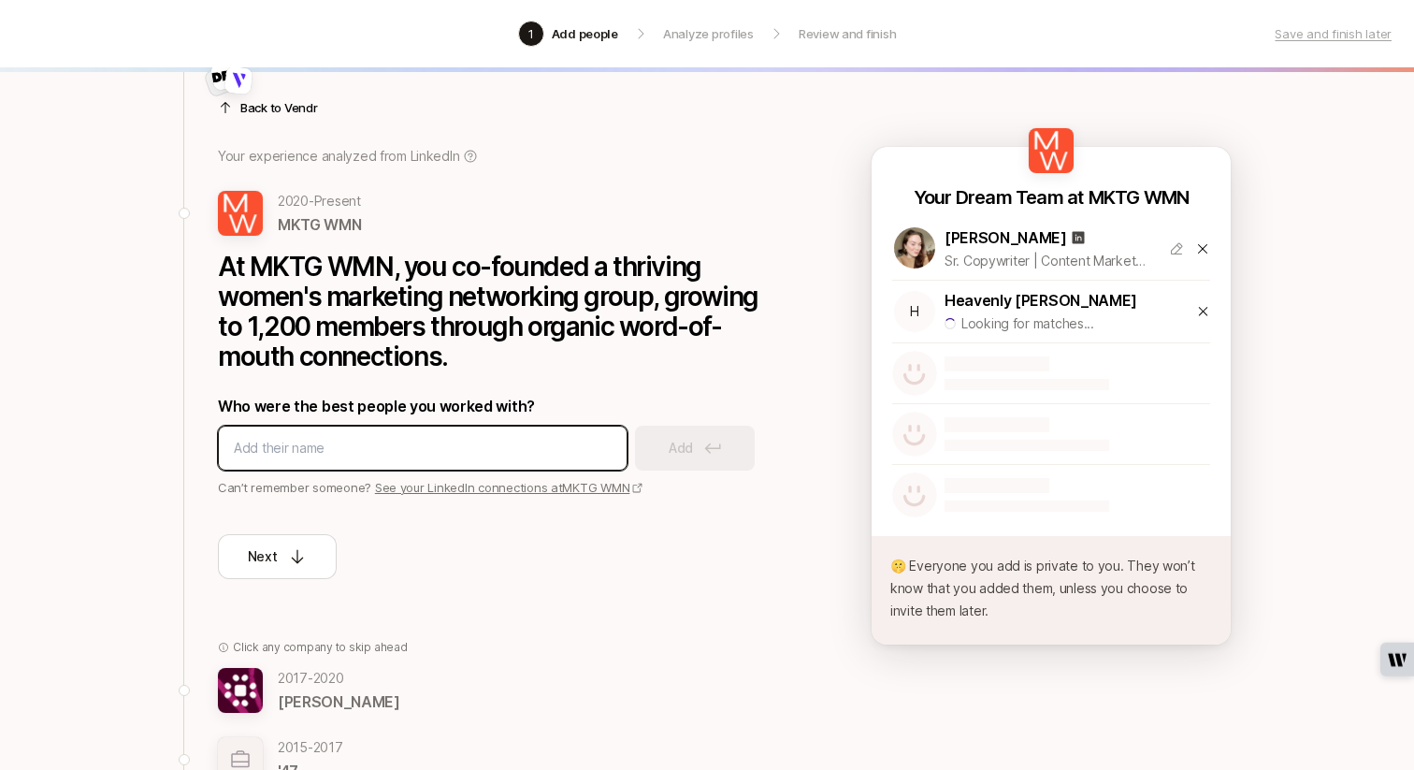
scroll to position [62, 0]
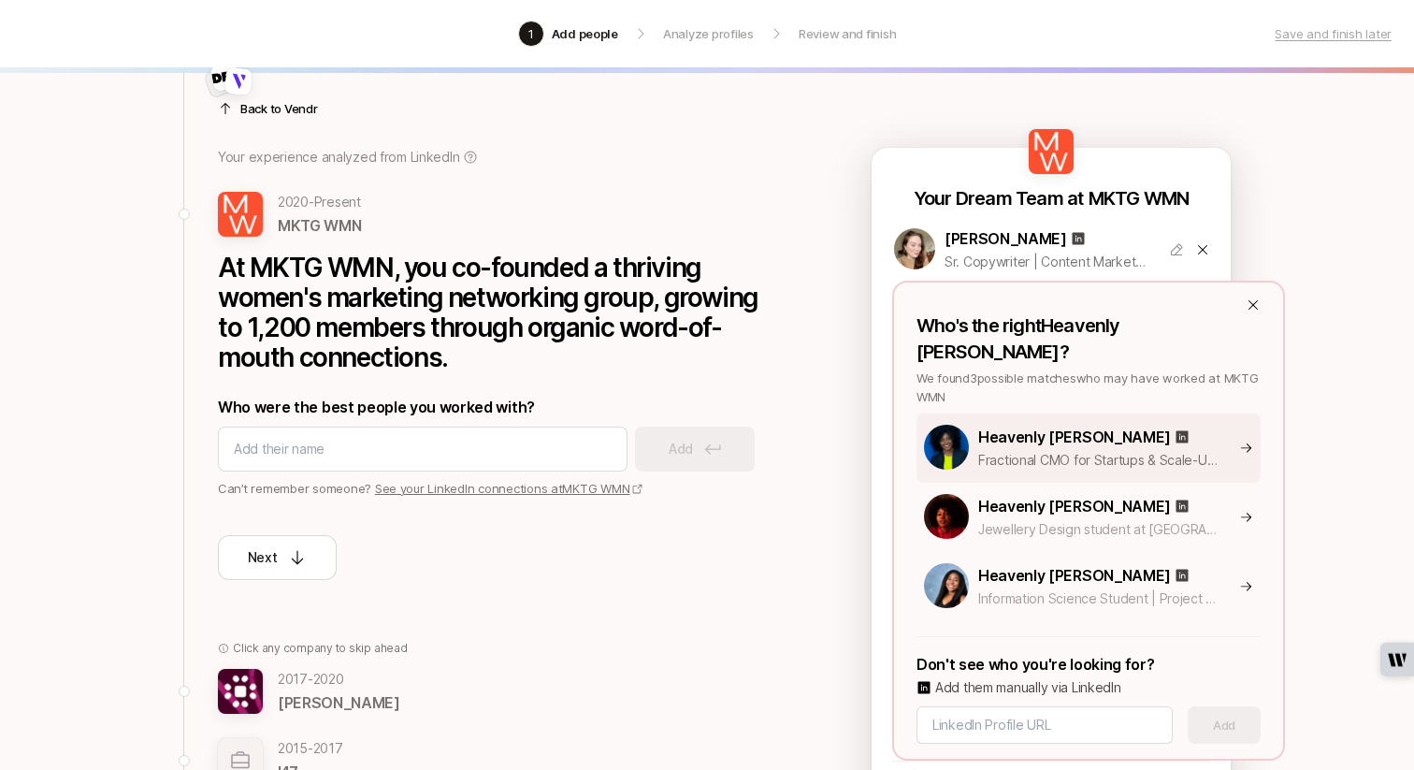
click at [1156, 425] on div "Heavenly Johnson" at bounding box center [1135, 437] width 315 height 24
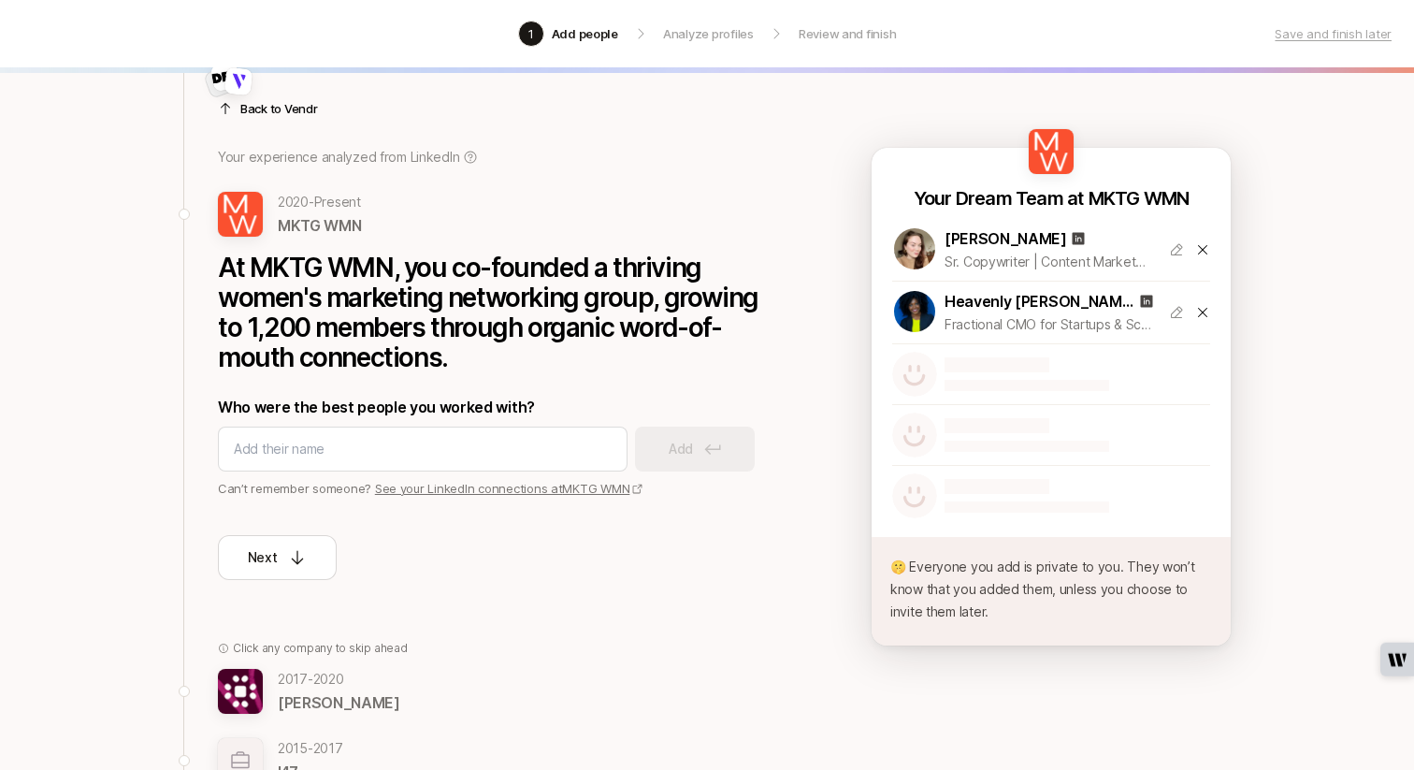
scroll to position [414, 0]
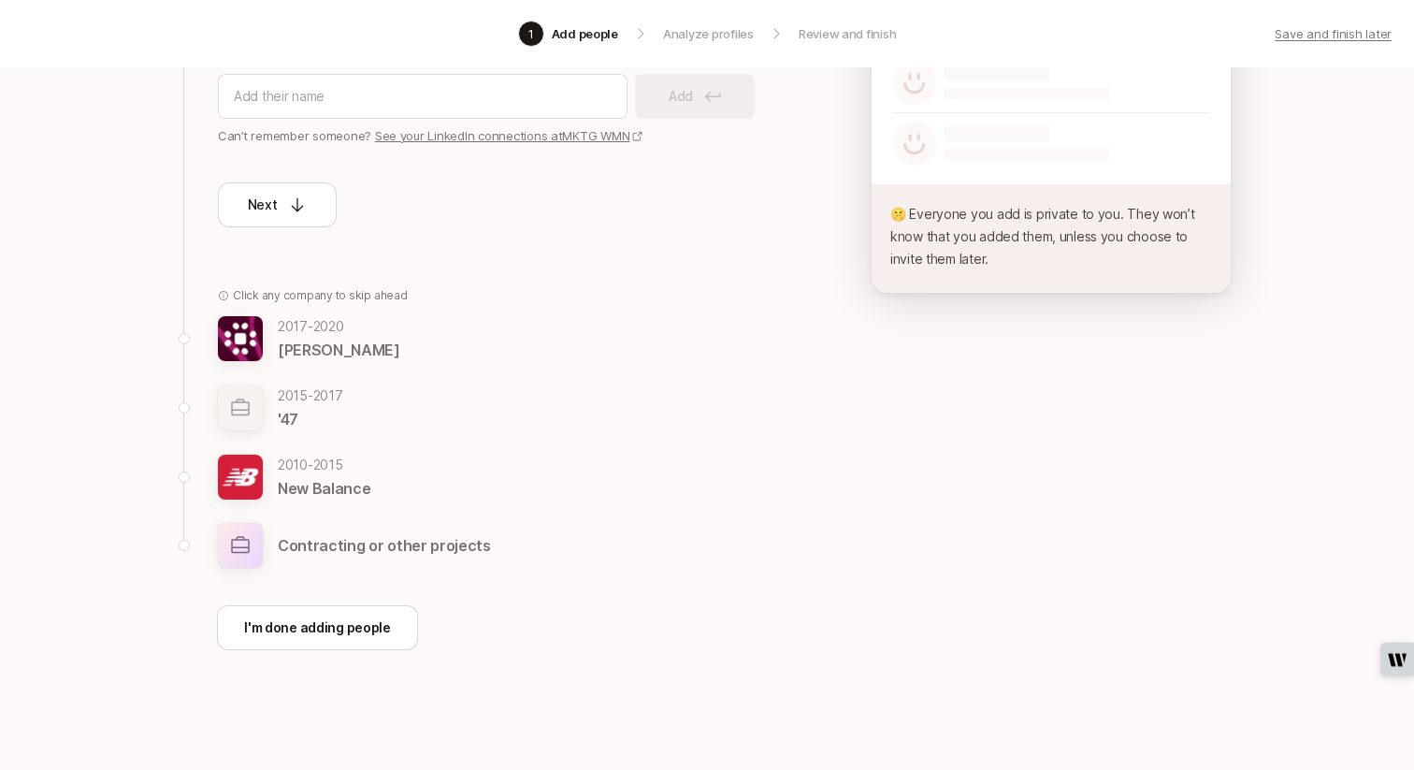
click at [1323, 25] on p "Save and finish later" at bounding box center [1333, 33] width 117 height 19
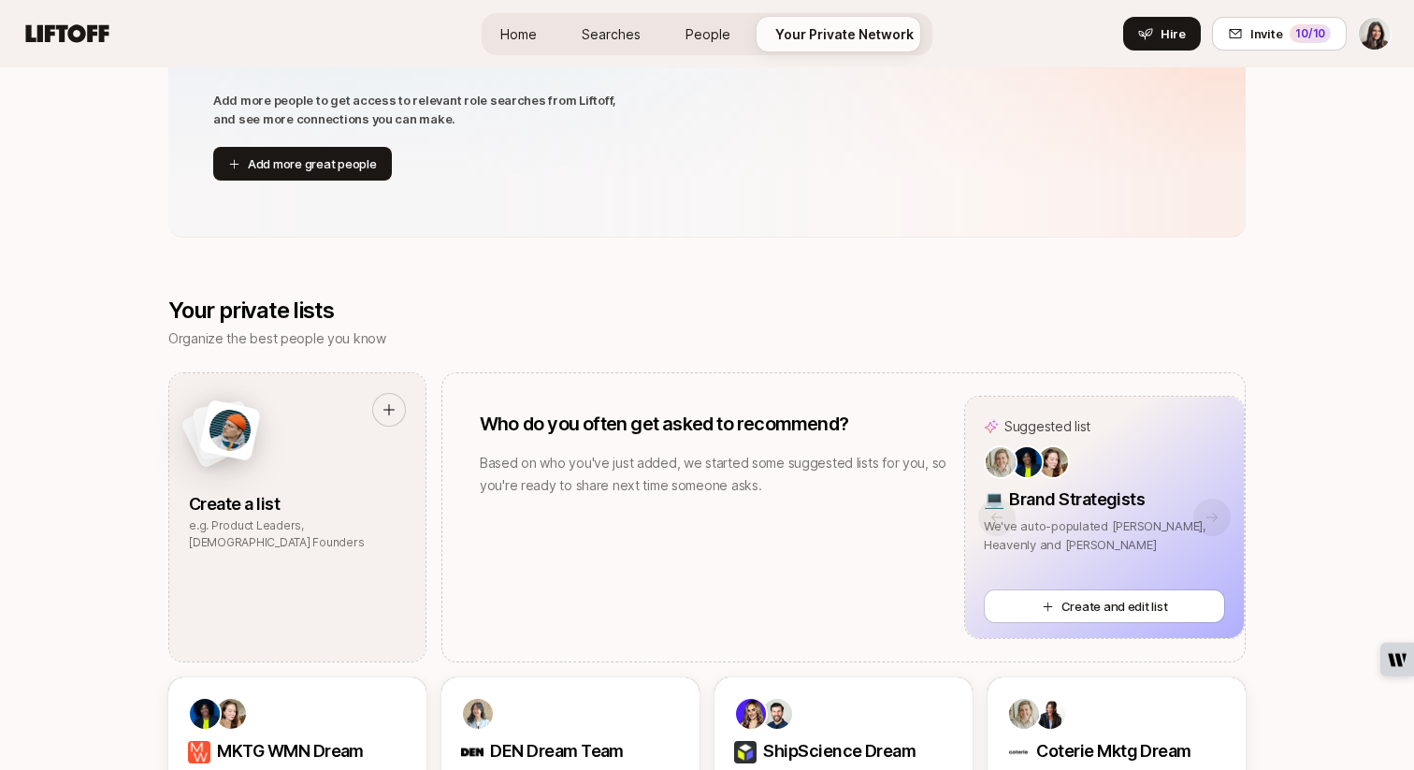
scroll to position [923, 0]
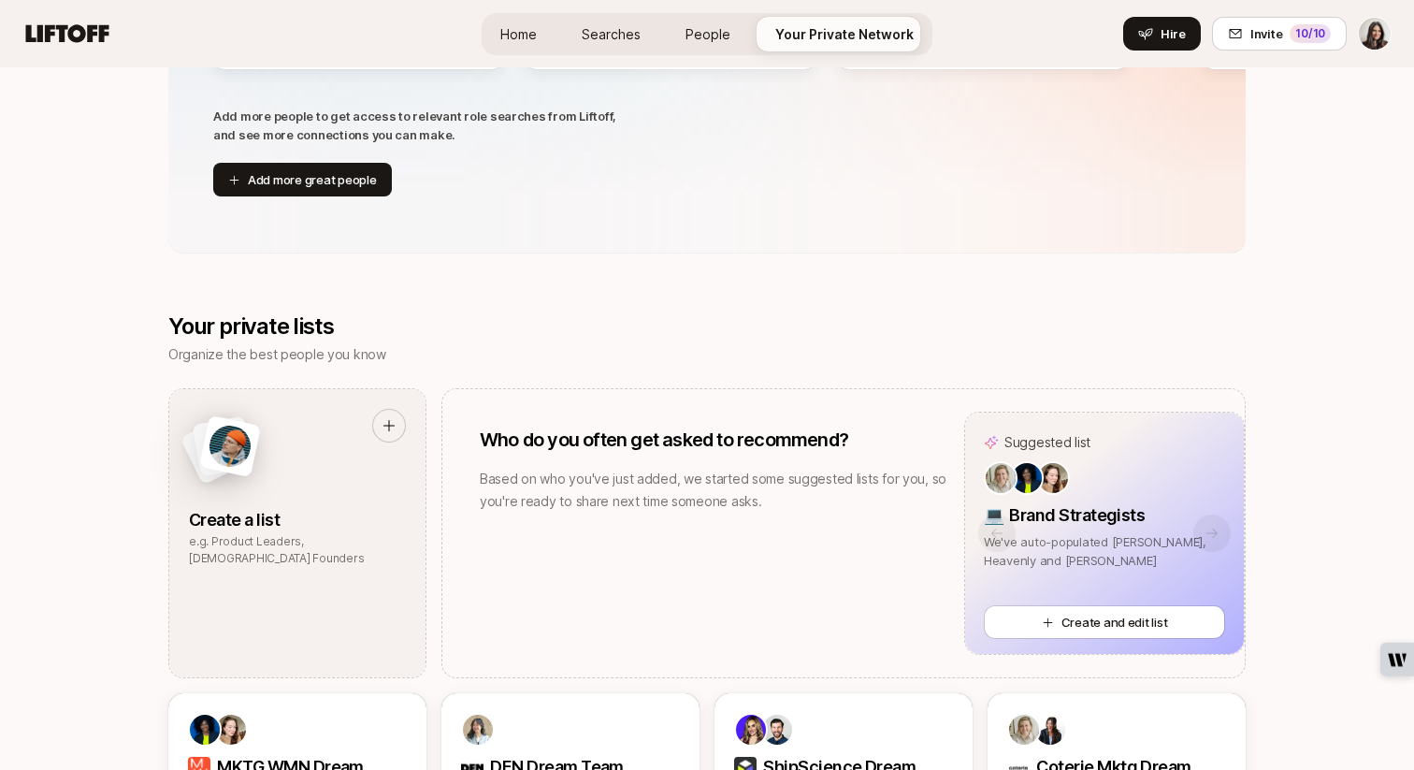
click at [503, 37] on span "Home" at bounding box center [518, 34] width 36 height 16
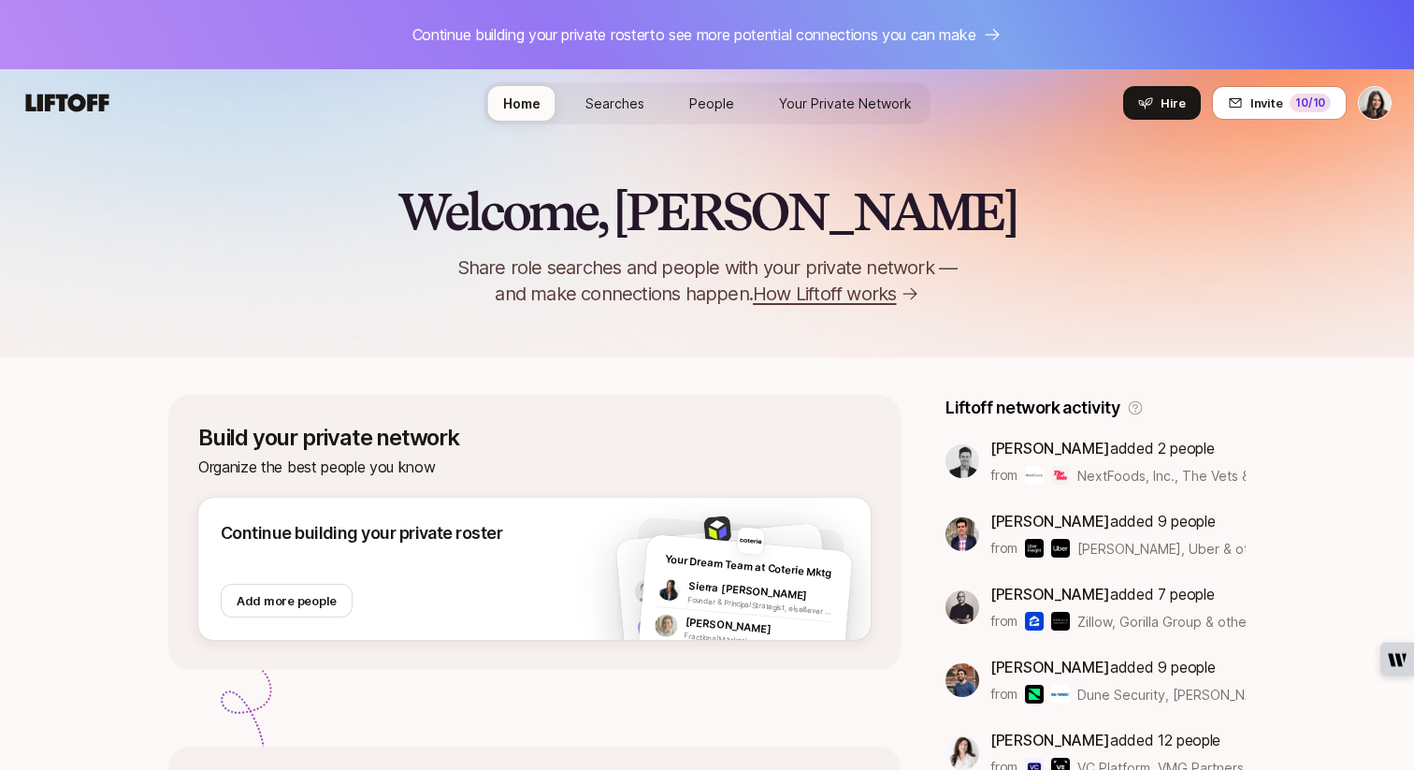
scroll to position [7, 0]
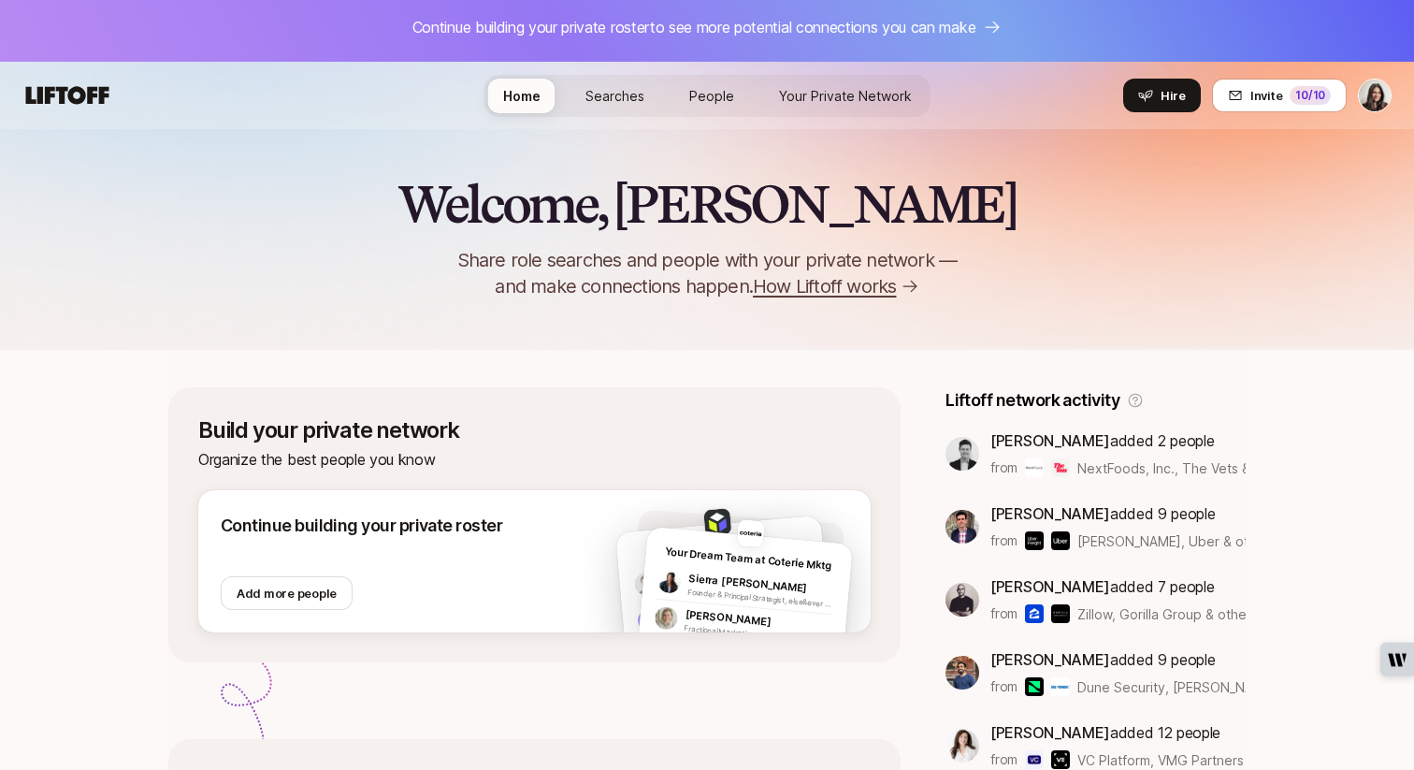
click at [629, 79] on link "Searches" at bounding box center [615, 96] width 89 height 35
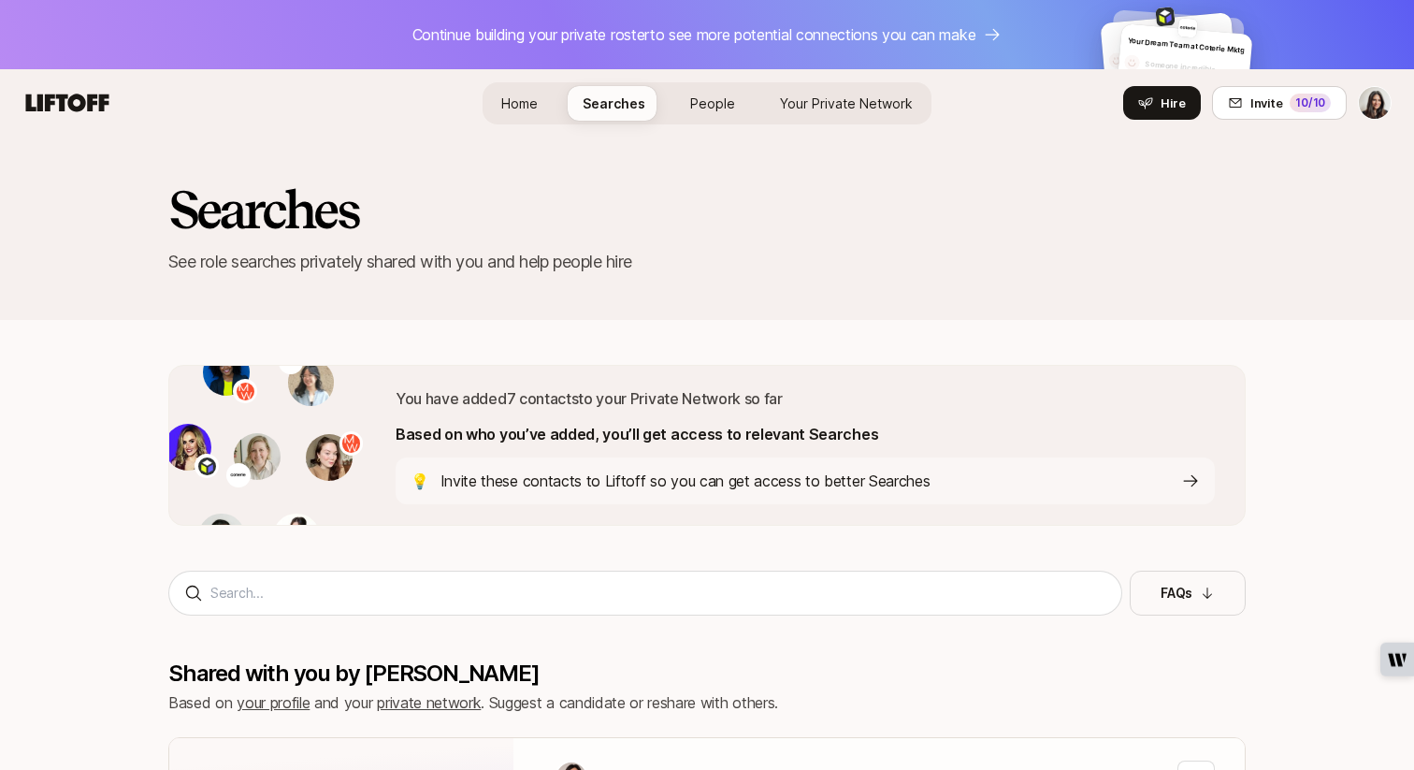
click at [75, 107] on icon at bounding box center [67, 103] width 83 height 18
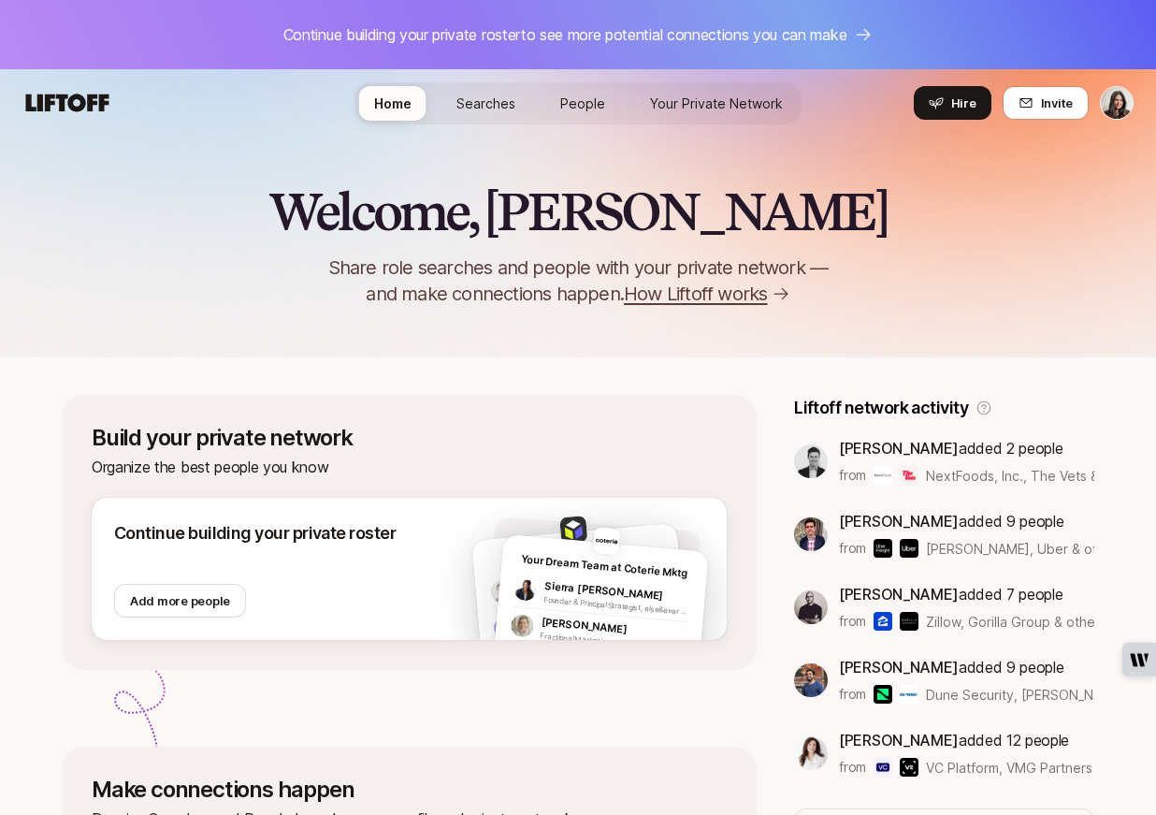
click at [580, 104] on span "People" at bounding box center [582, 103] width 45 height 16
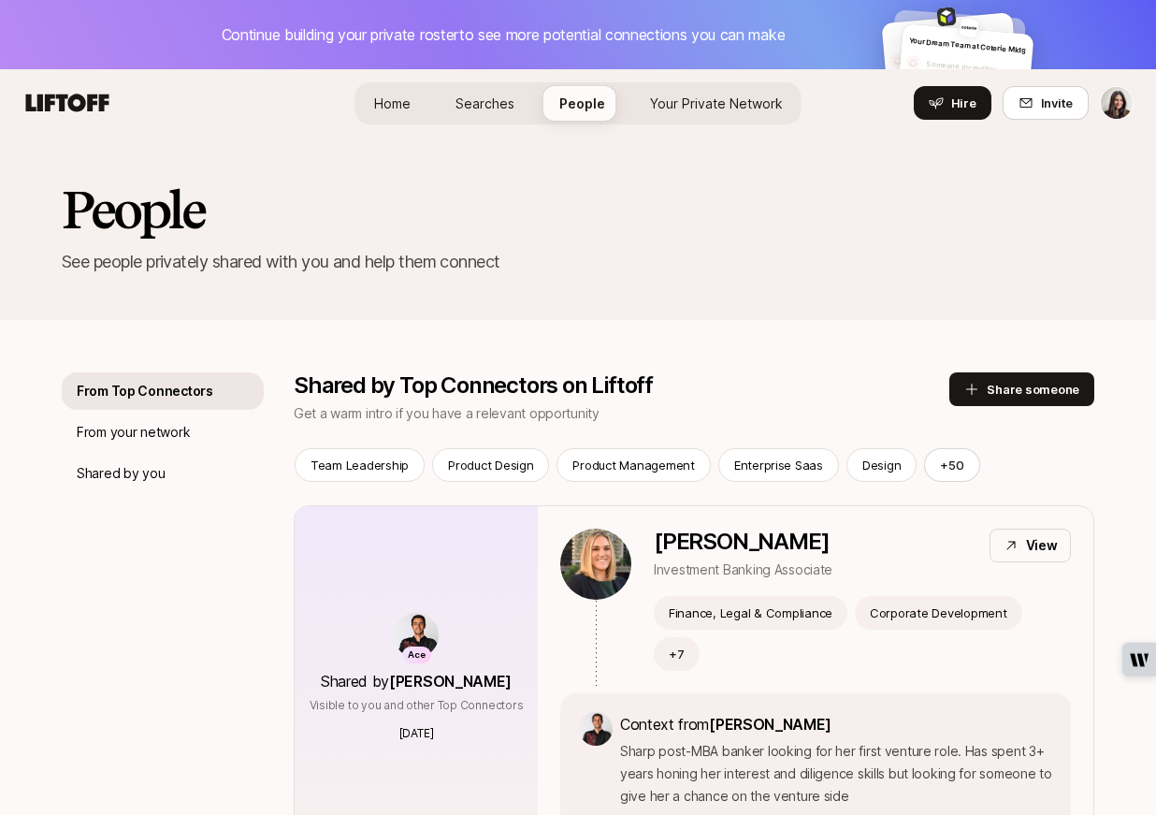
click at [1097, 104] on div "Hire Invite 10 /10" at bounding box center [1024, 103] width 220 height 34
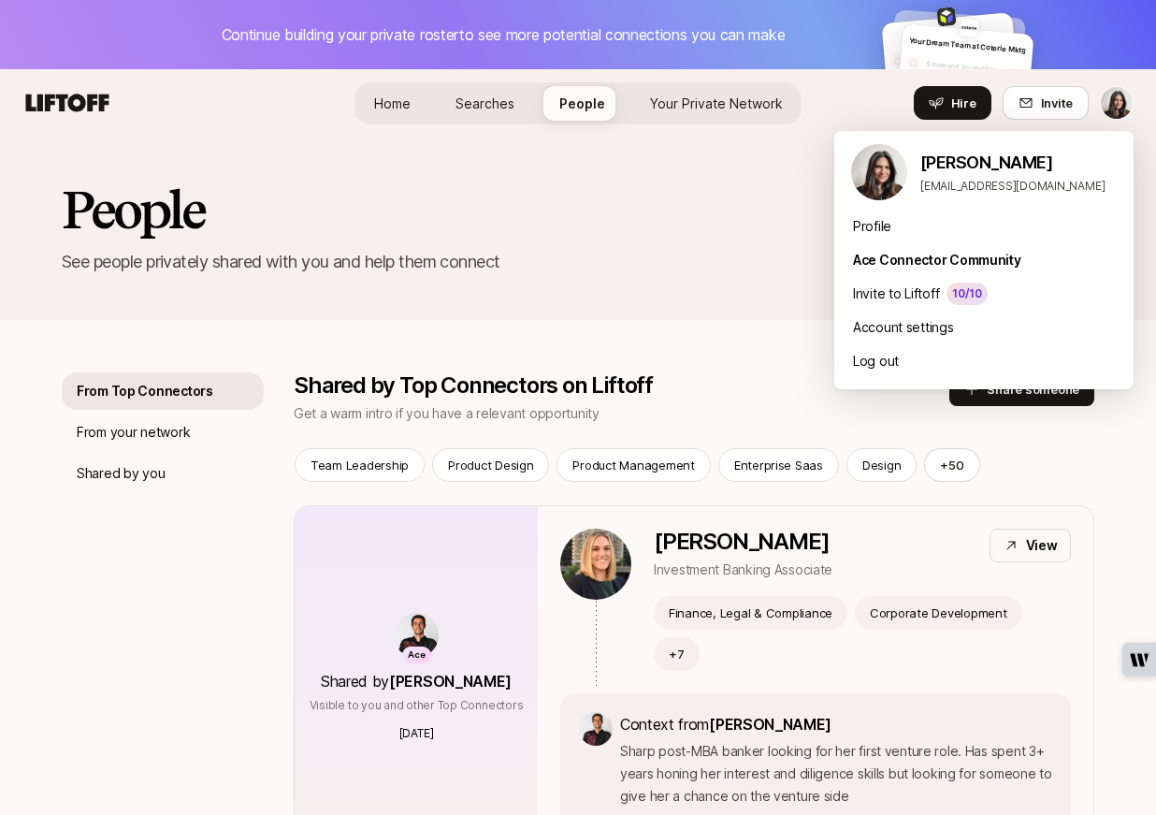
click at [1122, 105] on html "Continue building your private roster to see more potential connections you can…" at bounding box center [578, 407] width 1156 height 815
click at [683, 240] on html "Continue building your private roster to see more potential connections you can…" at bounding box center [578, 407] width 1156 height 815
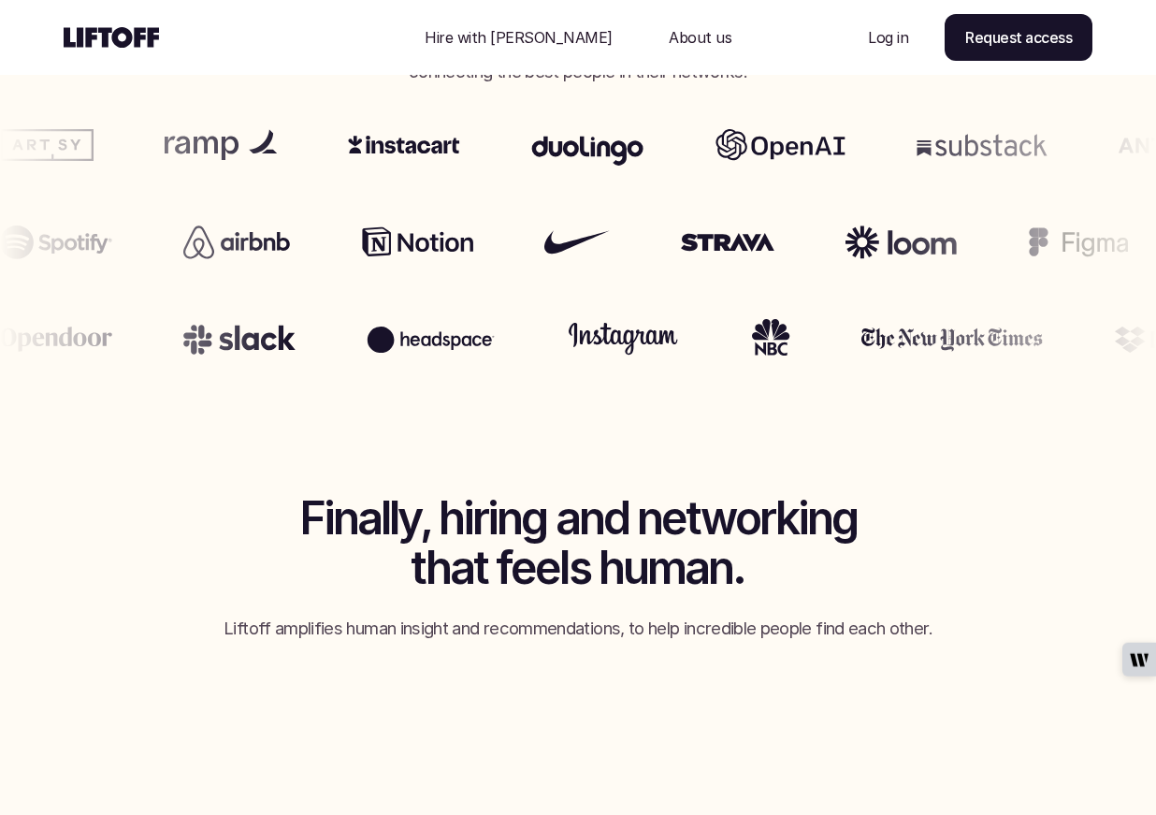
scroll to position [1125, 0]
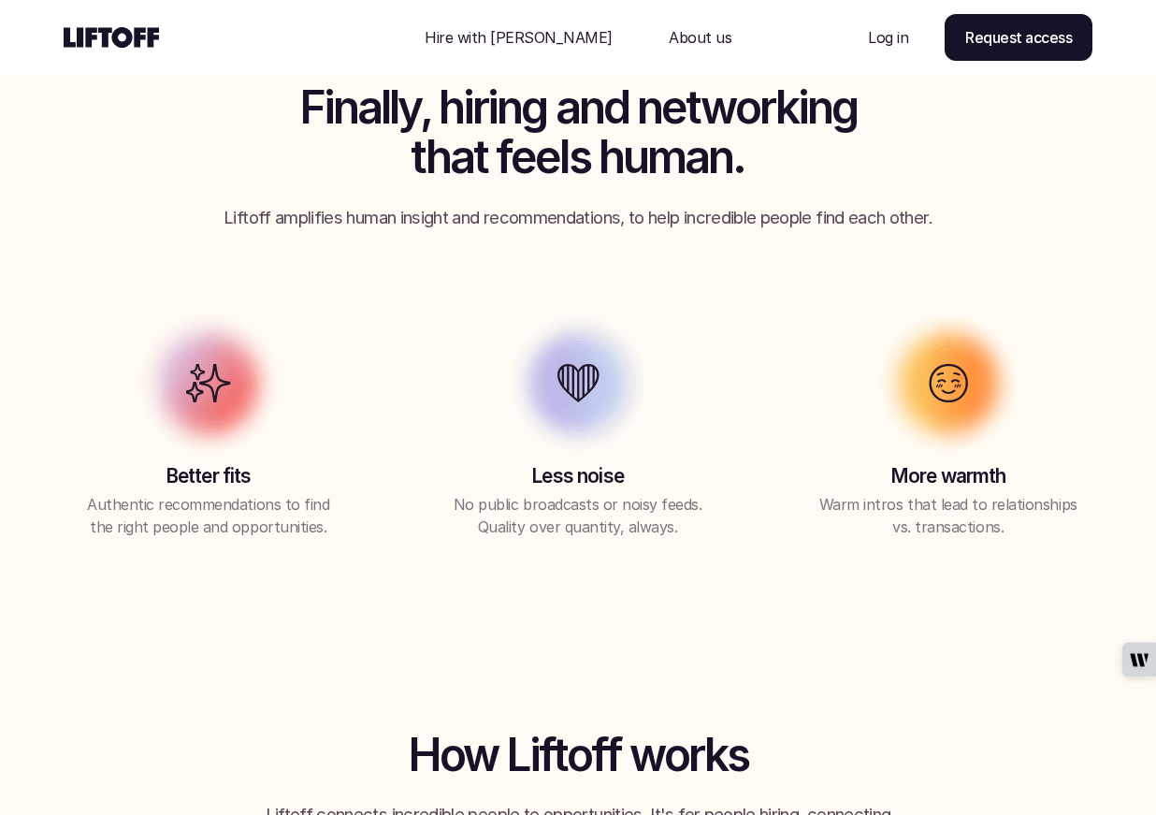
click at [769, 295] on div "Finally, hiring and networking that feels human. Liftoff amplifies human insigh…" at bounding box center [578, 310] width 1062 height 455
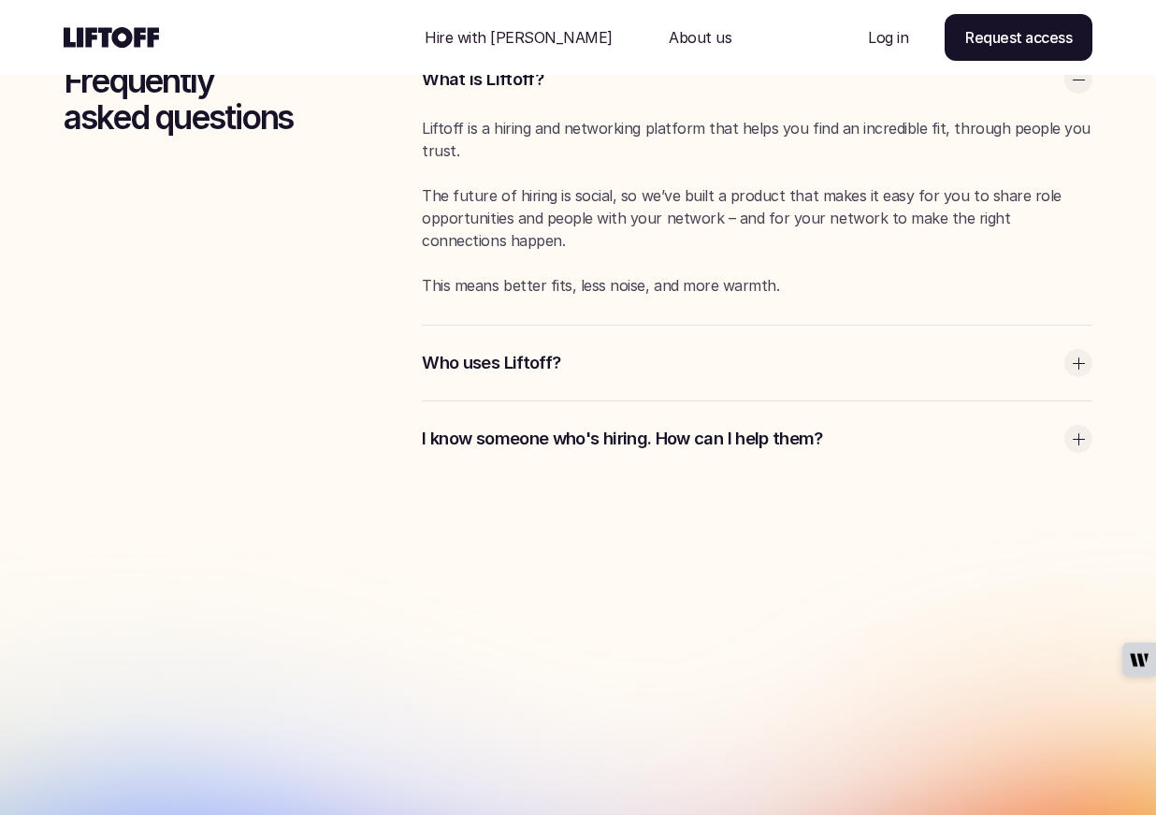
scroll to position [5061, 0]
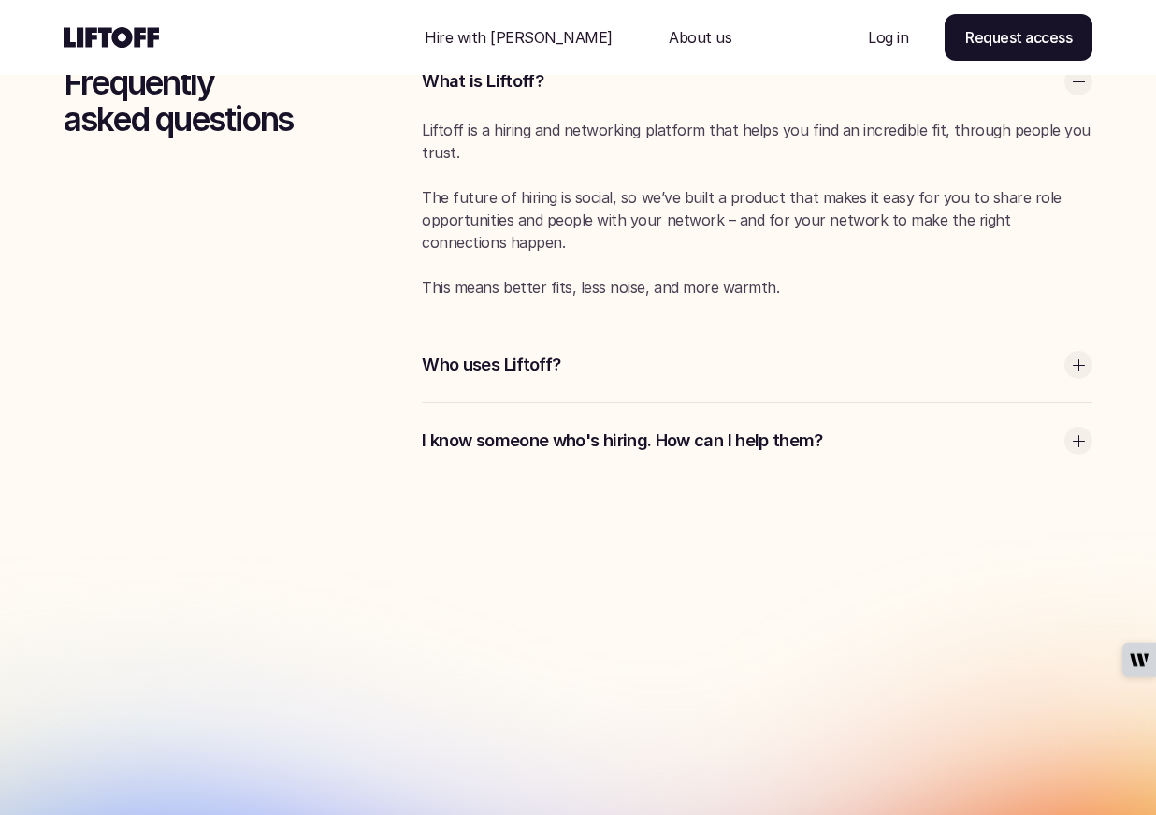
click at [669, 46] on p "About us" at bounding box center [700, 37] width 63 height 22
